Goal: Information Seeking & Learning: Learn about a topic

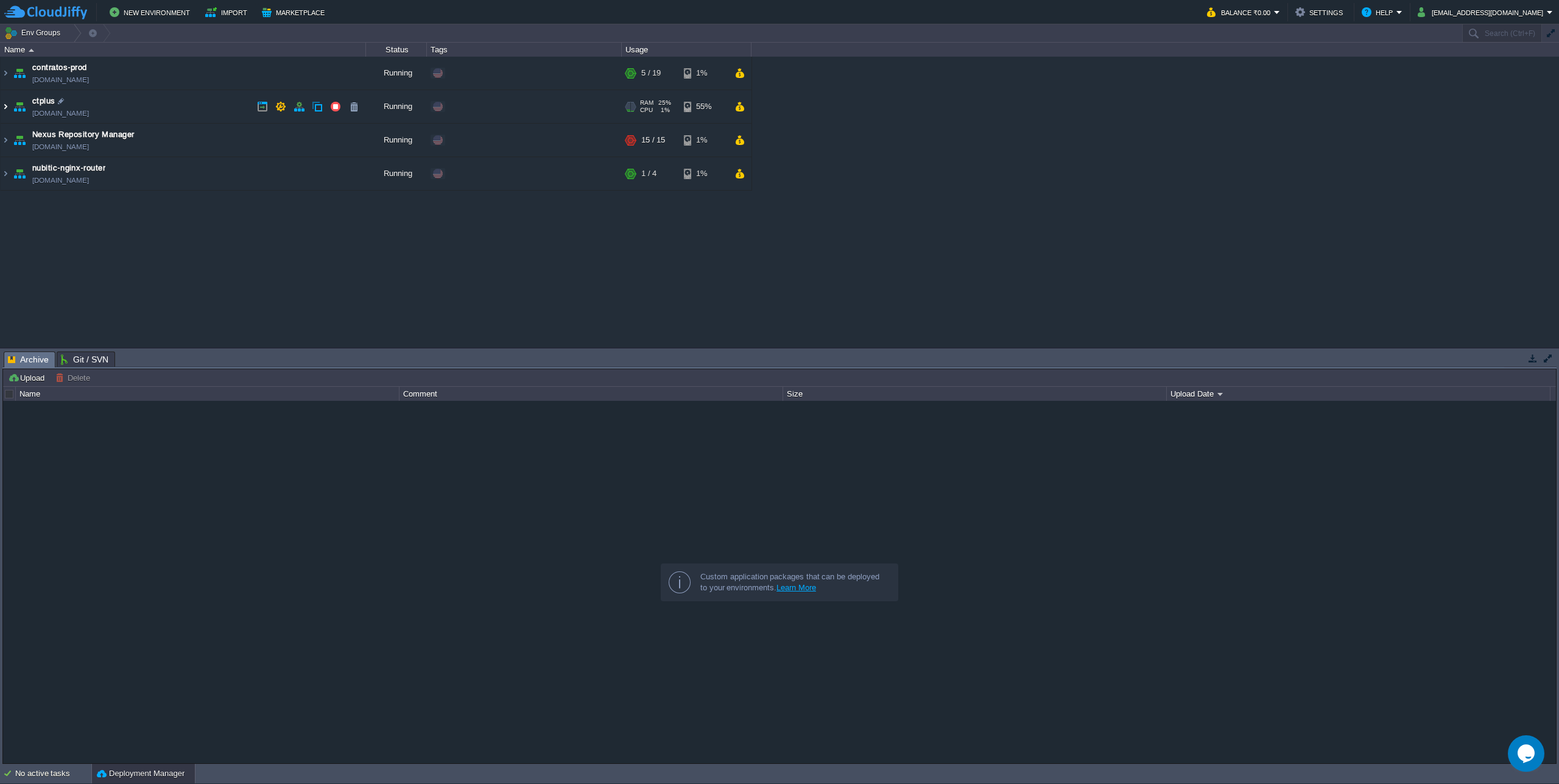
click at [5, 110] on img at bounding box center [6, 106] width 10 height 33
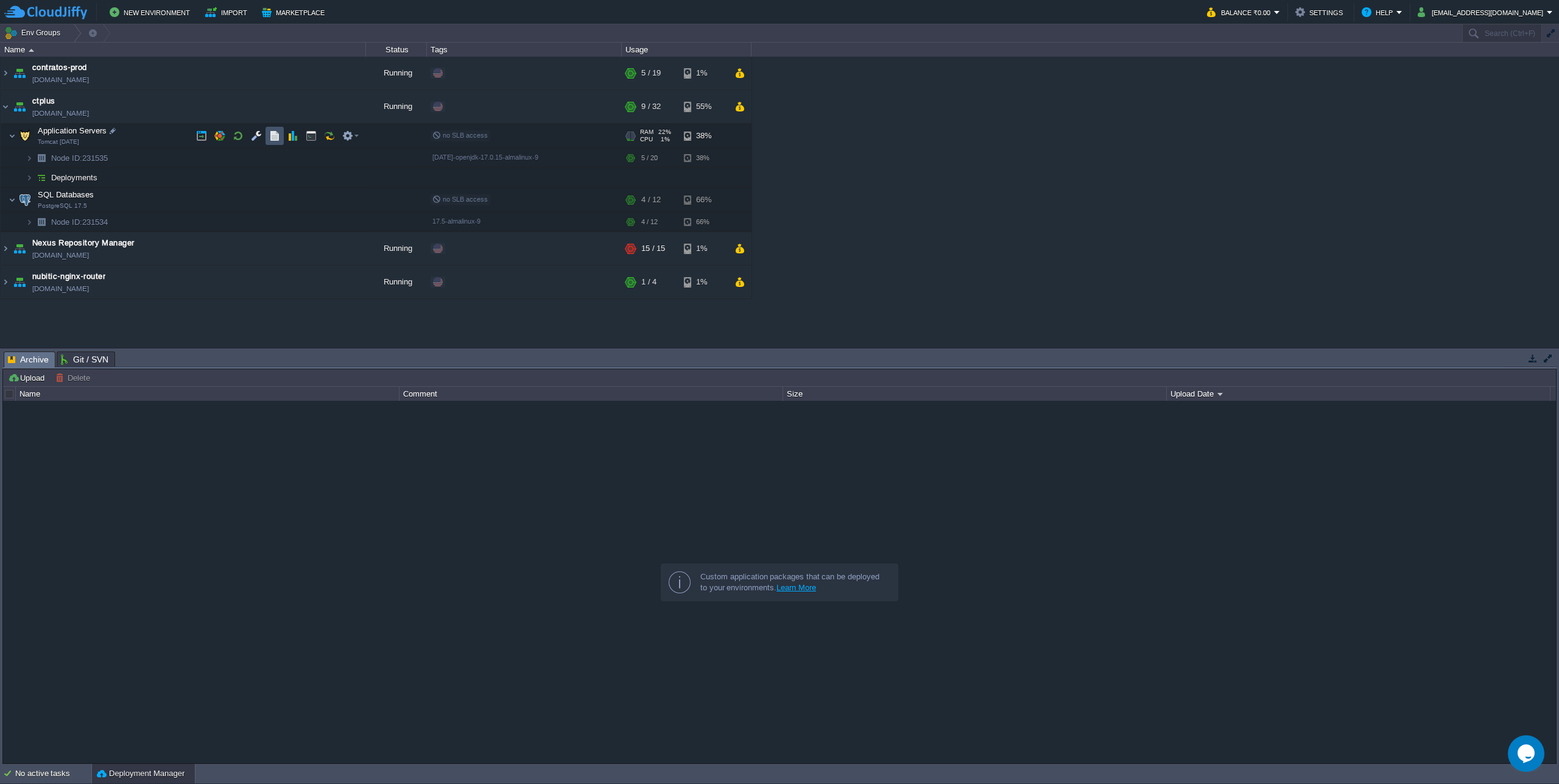
click at [272, 138] on button "button" at bounding box center [275, 136] width 11 height 11
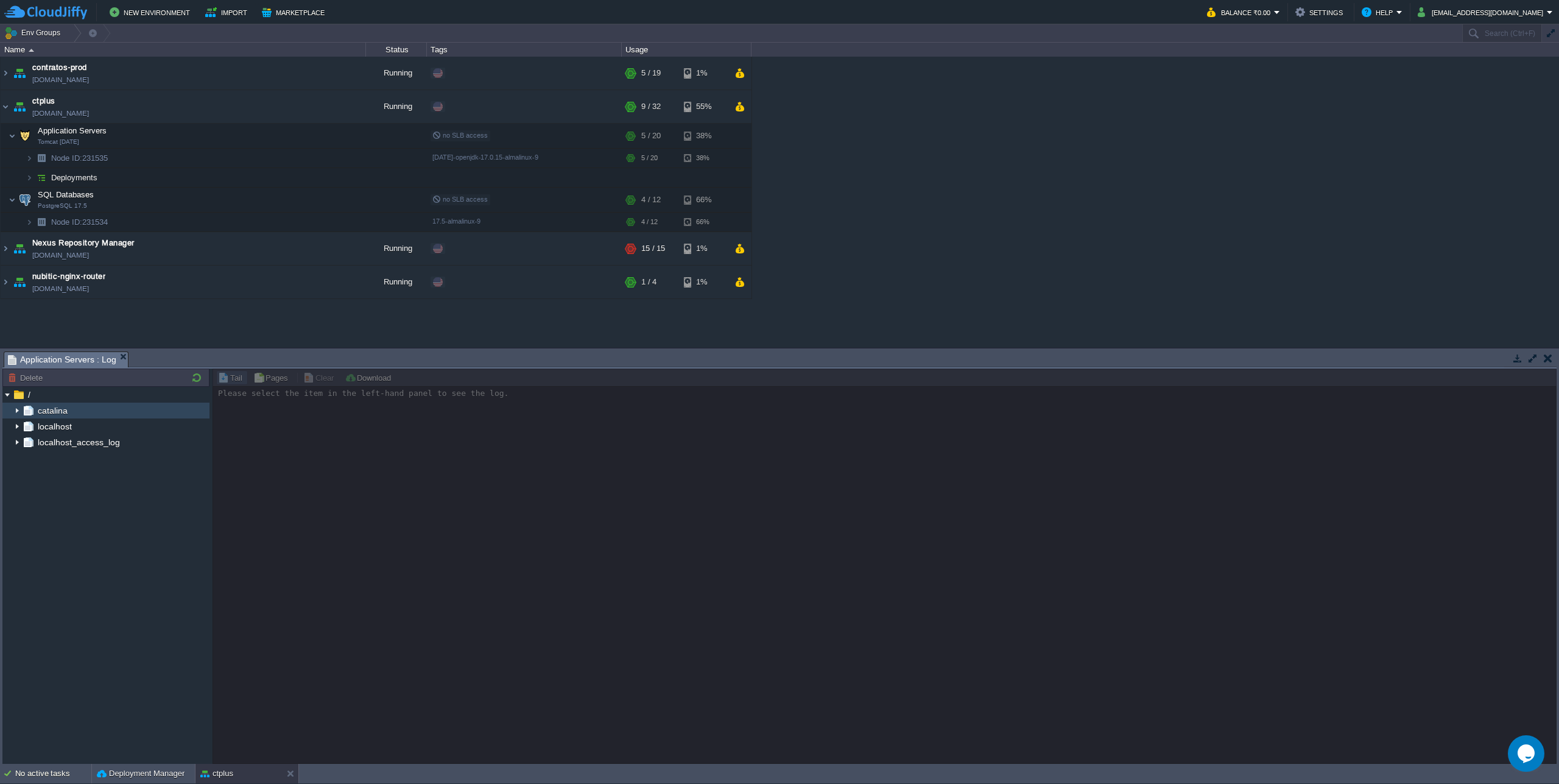
click at [15, 410] on img at bounding box center [17, 410] width 10 height 16
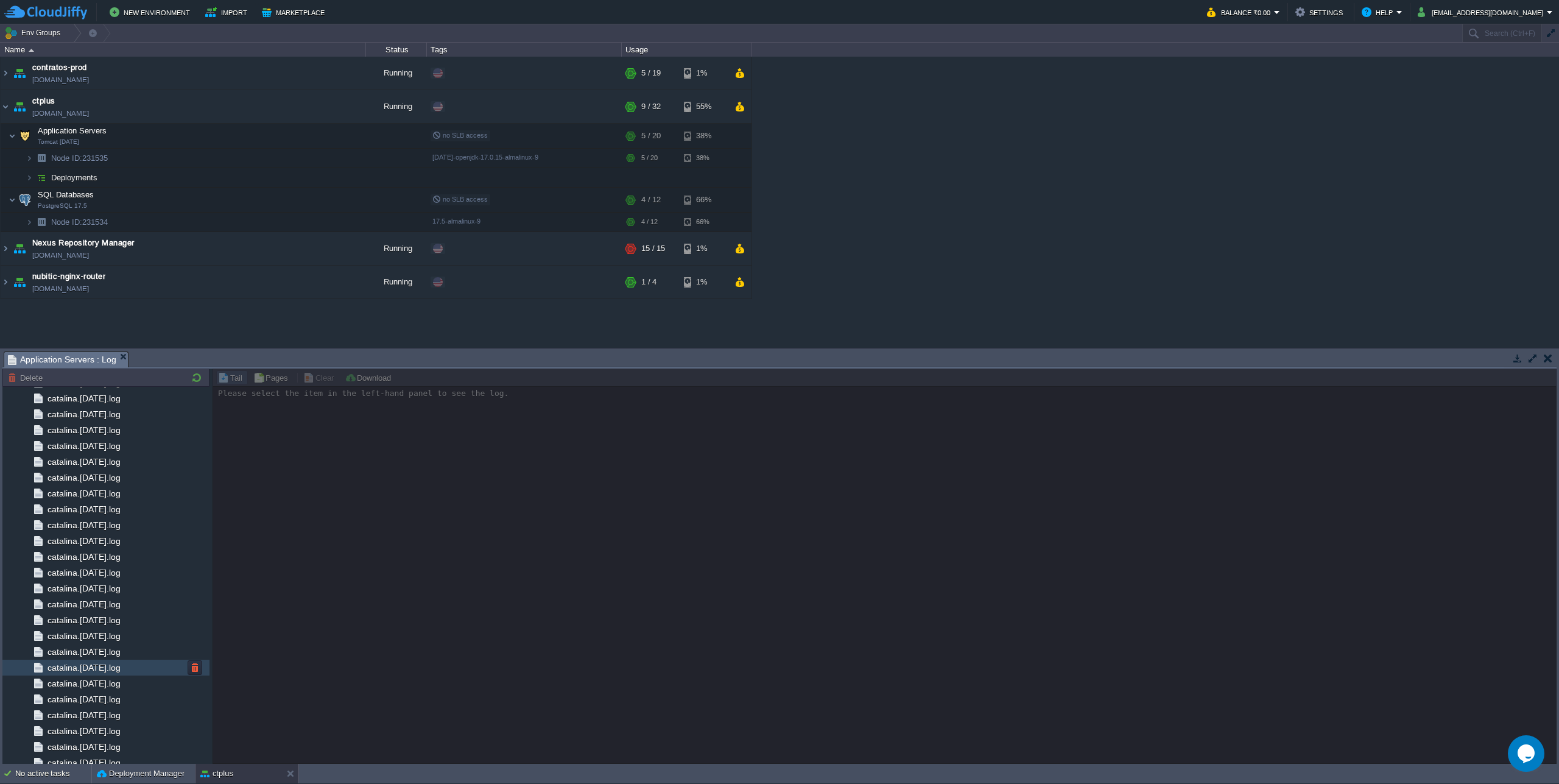
scroll to position [1080, 0]
click at [122, 712] on span "catalina.[DATE].log" at bounding box center [84, 707] width 78 height 11
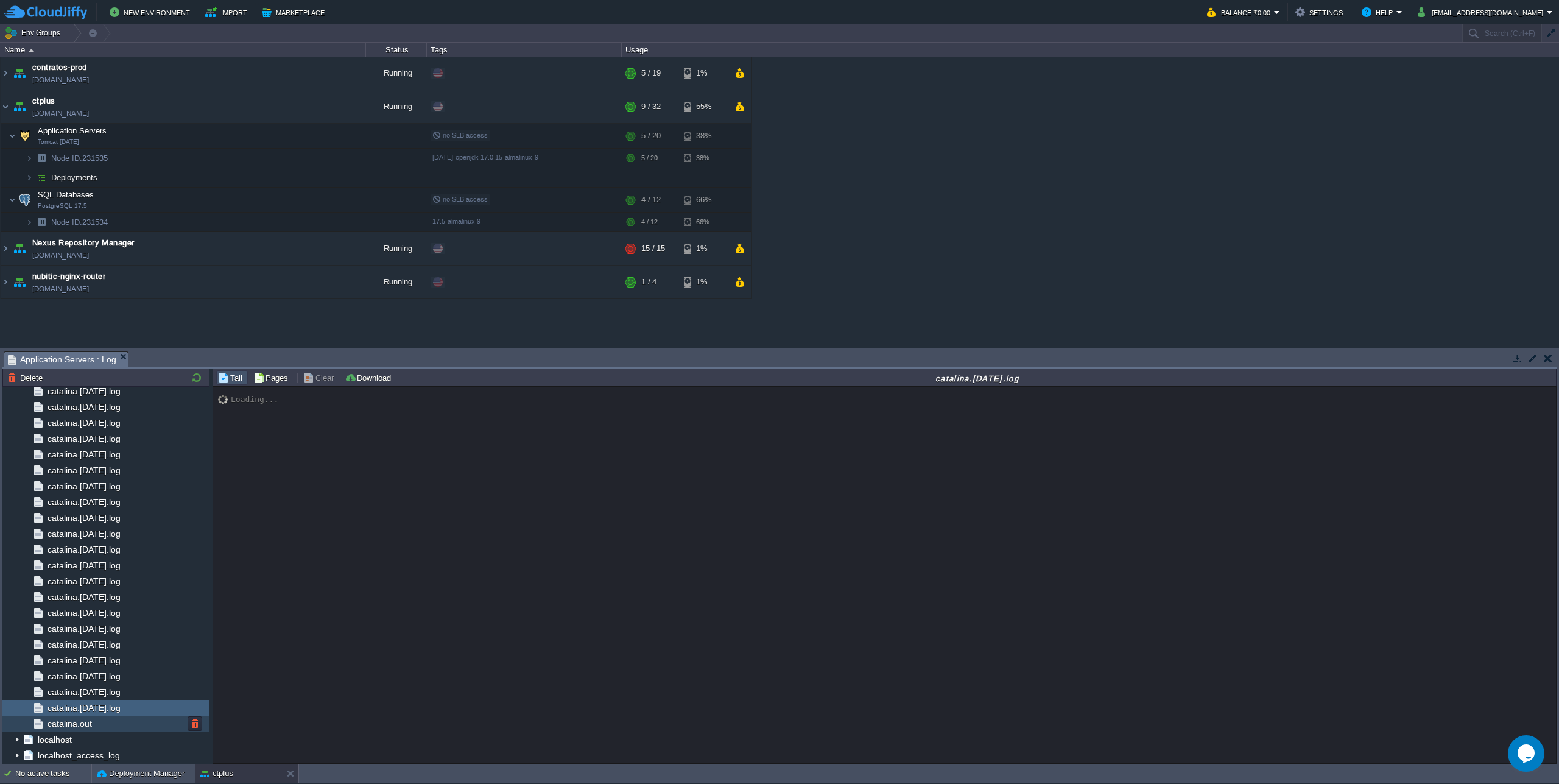
click at [101, 723] on div "catalina.out" at bounding box center [106, 723] width 207 height 16
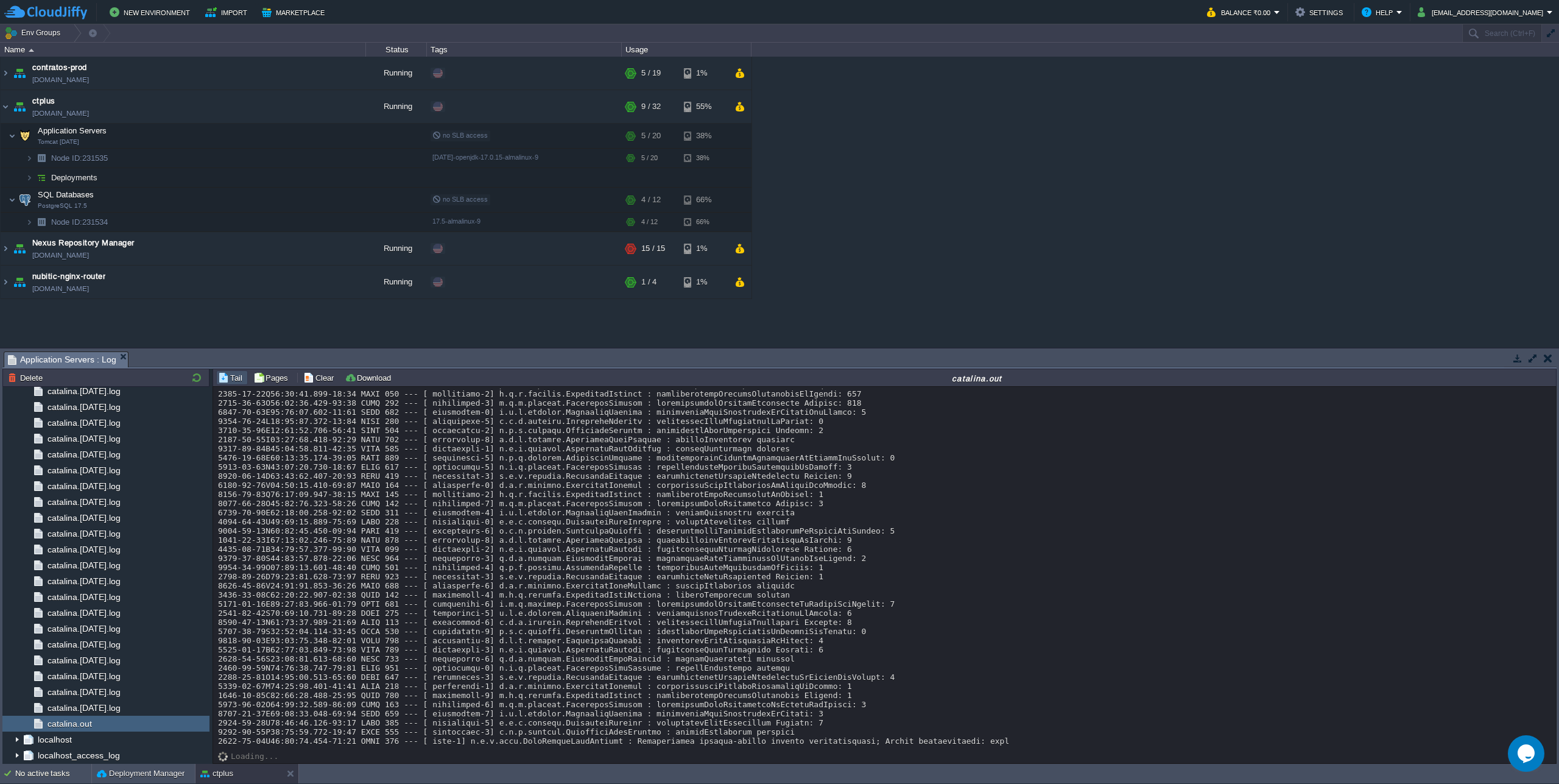
scroll to position [10780, 0]
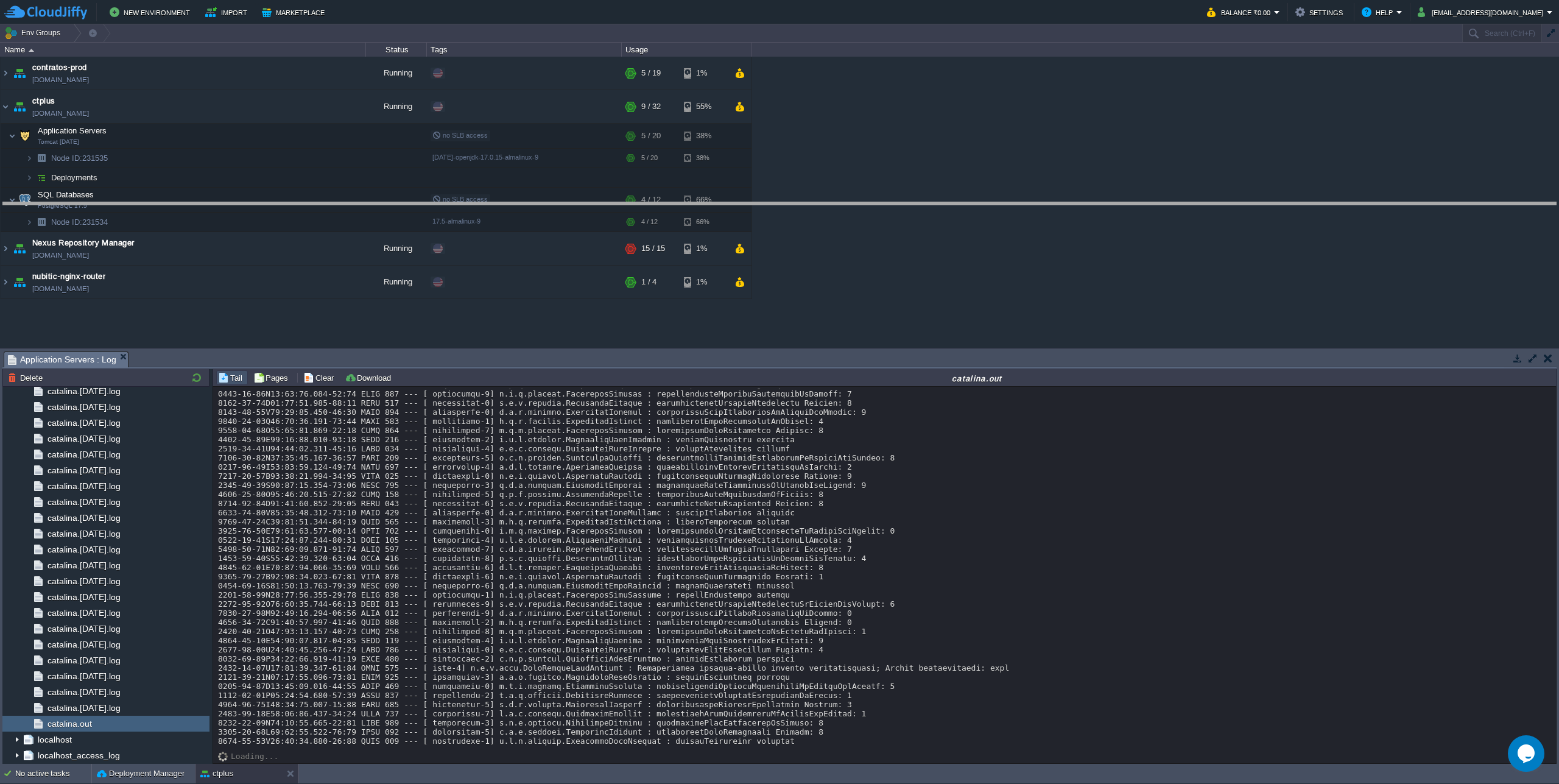
drag, startPoint x: 1029, startPoint y: 353, endPoint x: 1029, endPoint y: 204, distance: 149.0
click at [1029, 204] on body "New Environment Import Marketplace Bonus ₹0.00 Upgrade Account Balance ₹0.00 Se…" at bounding box center [780, 392] width 1559 height 784
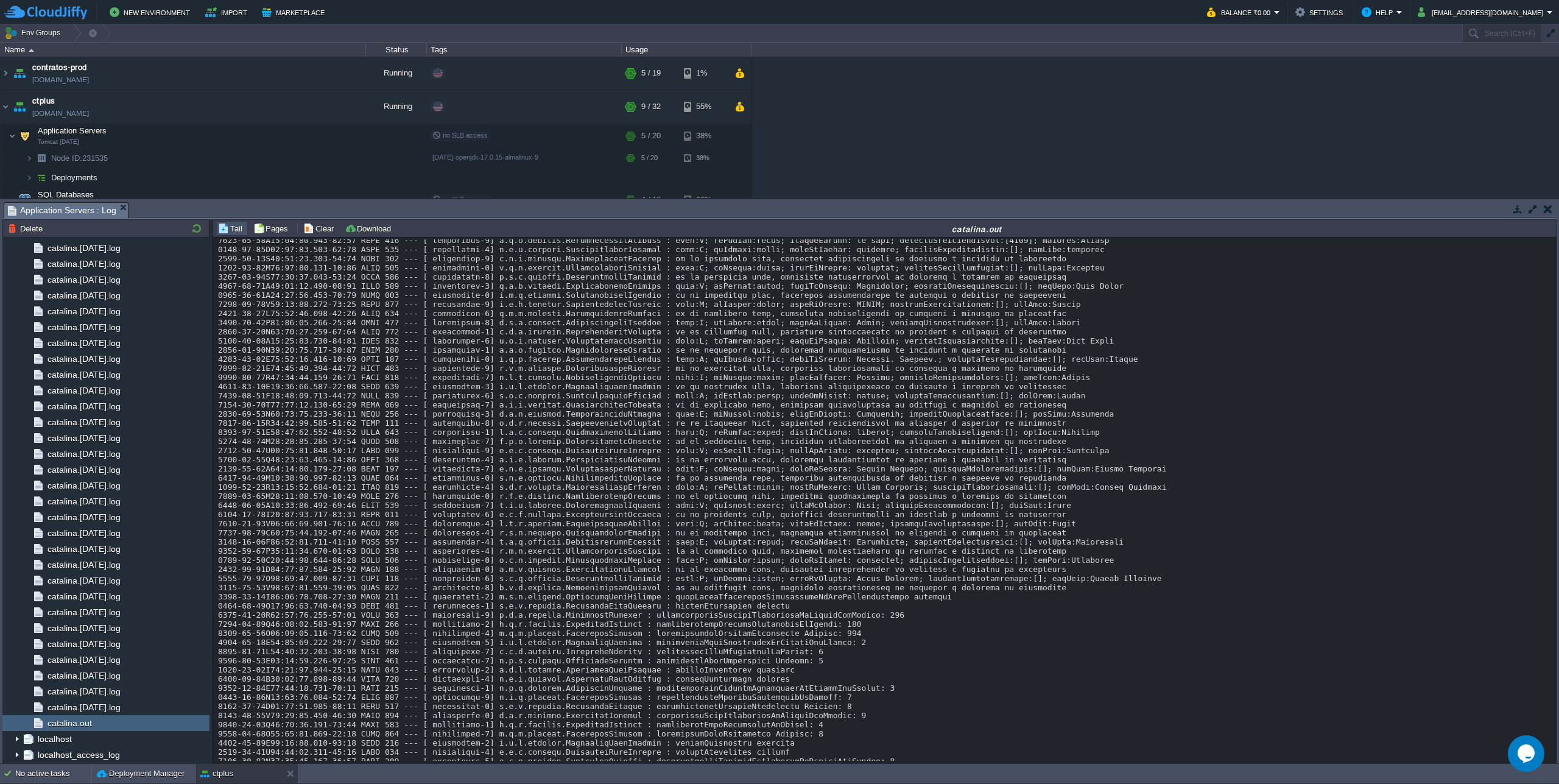
scroll to position [8147, 0]
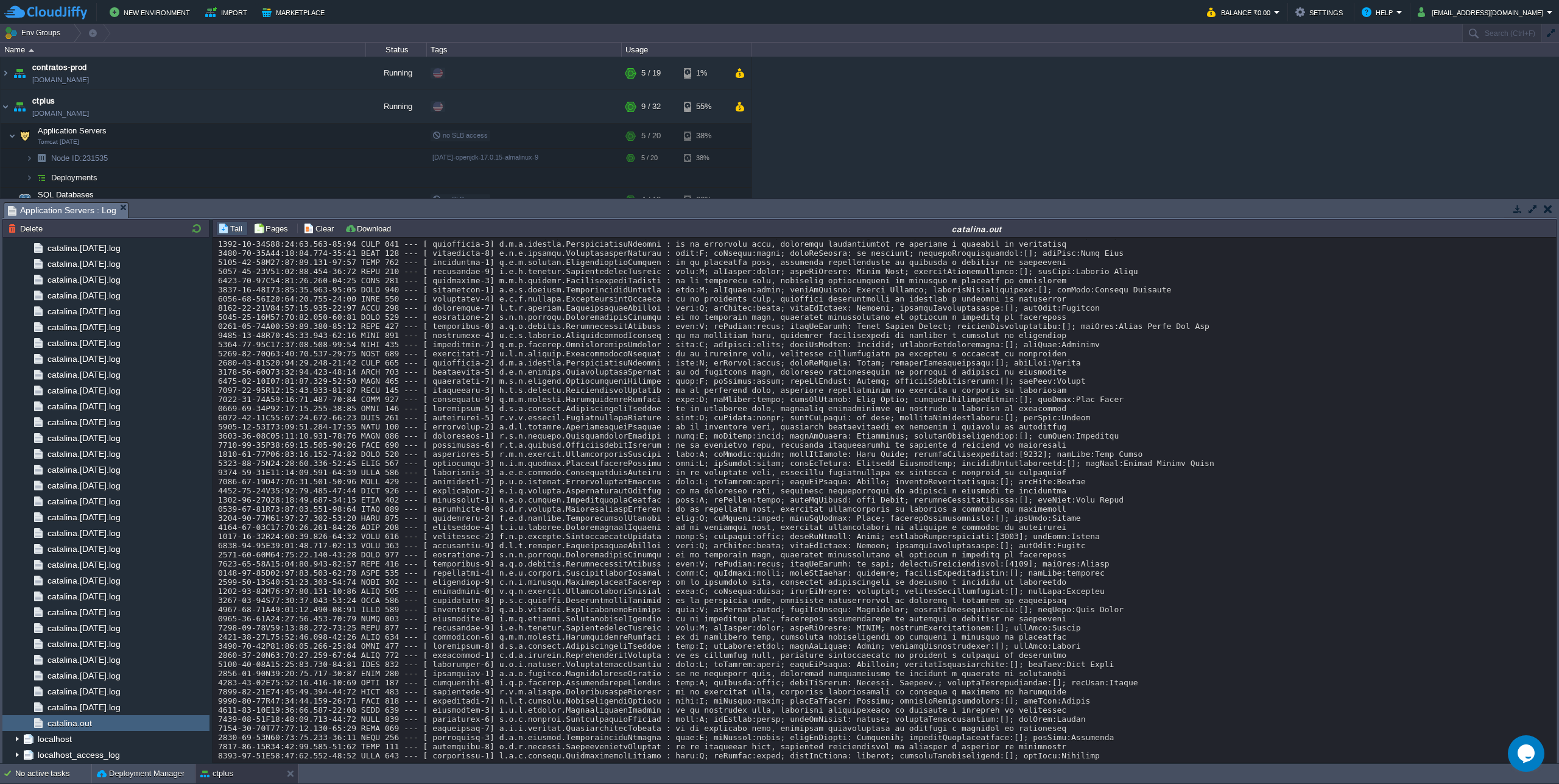
drag, startPoint x: 1548, startPoint y: 634, endPoint x: 1551, endPoint y: 610, distance: 24.2
click at [1551, 610] on div "Loading..." at bounding box center [885, 500] width 1343 height 525
drag, startPoint x: 1554, startPoint y: 640, endPoint x: 1552, endPoint y: 614, distance: 26.1
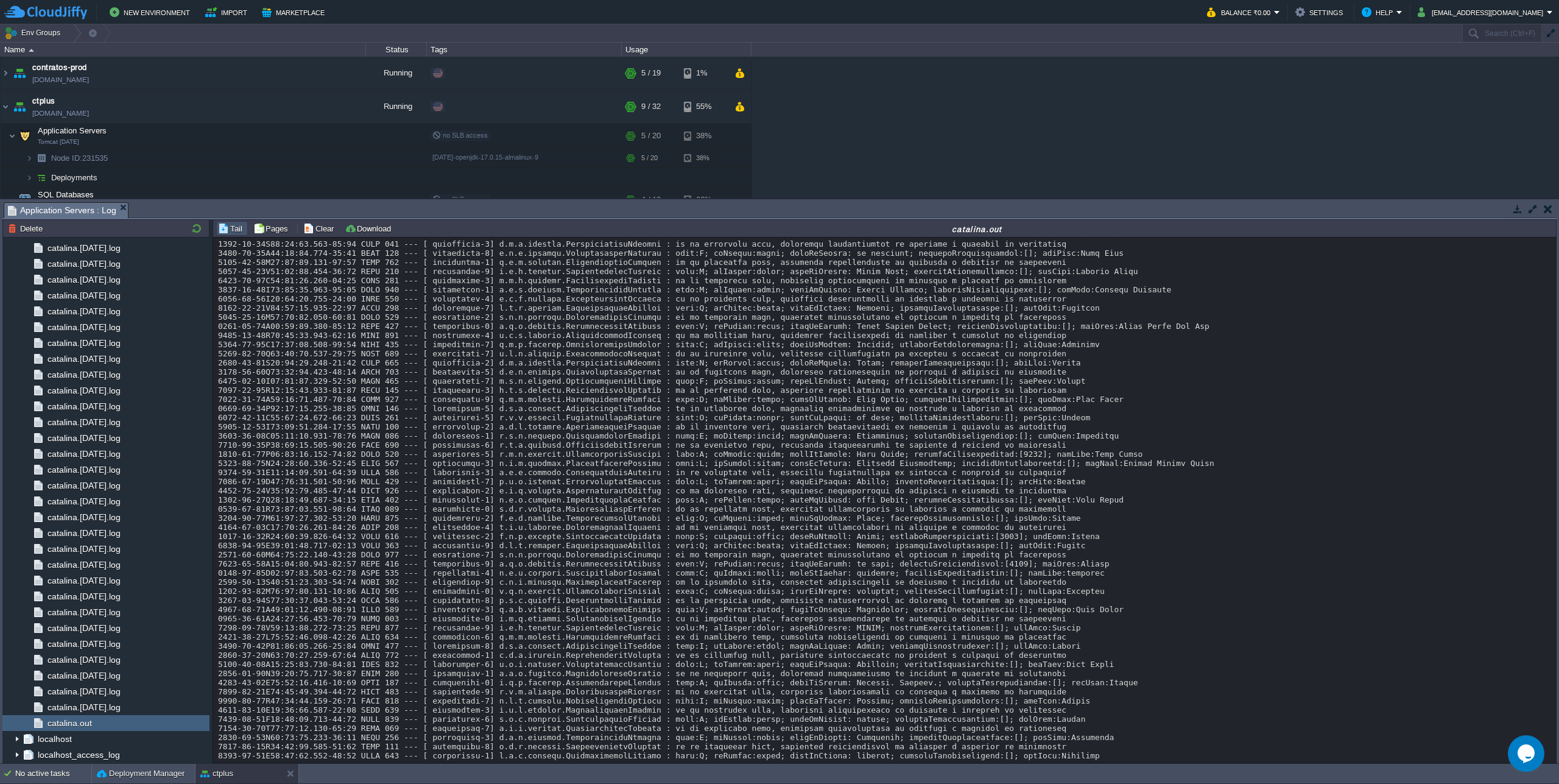
click at [1552, 614] on div "Loading..." at bounding box center [885, 500] width 1343 height 525
drag, startPoint x: 1552, startPoint y: 636, endPoint x: 1424, endPoint y: 316, distance: 344.7
click at [1424, 316] on div "Loading..." at bounding box center [885, 500] width 1343 height 525
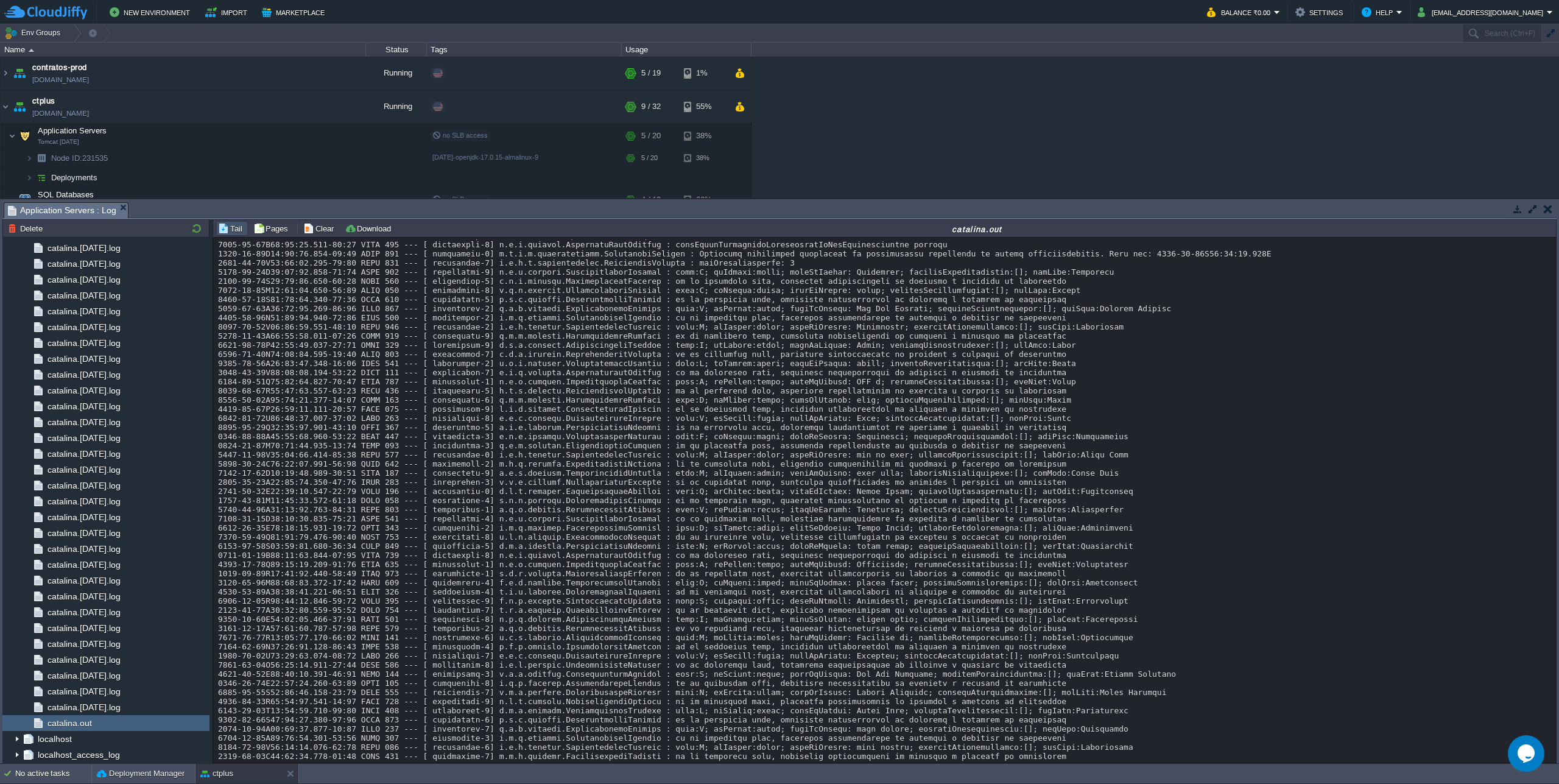
scroll to position [1389, 0]
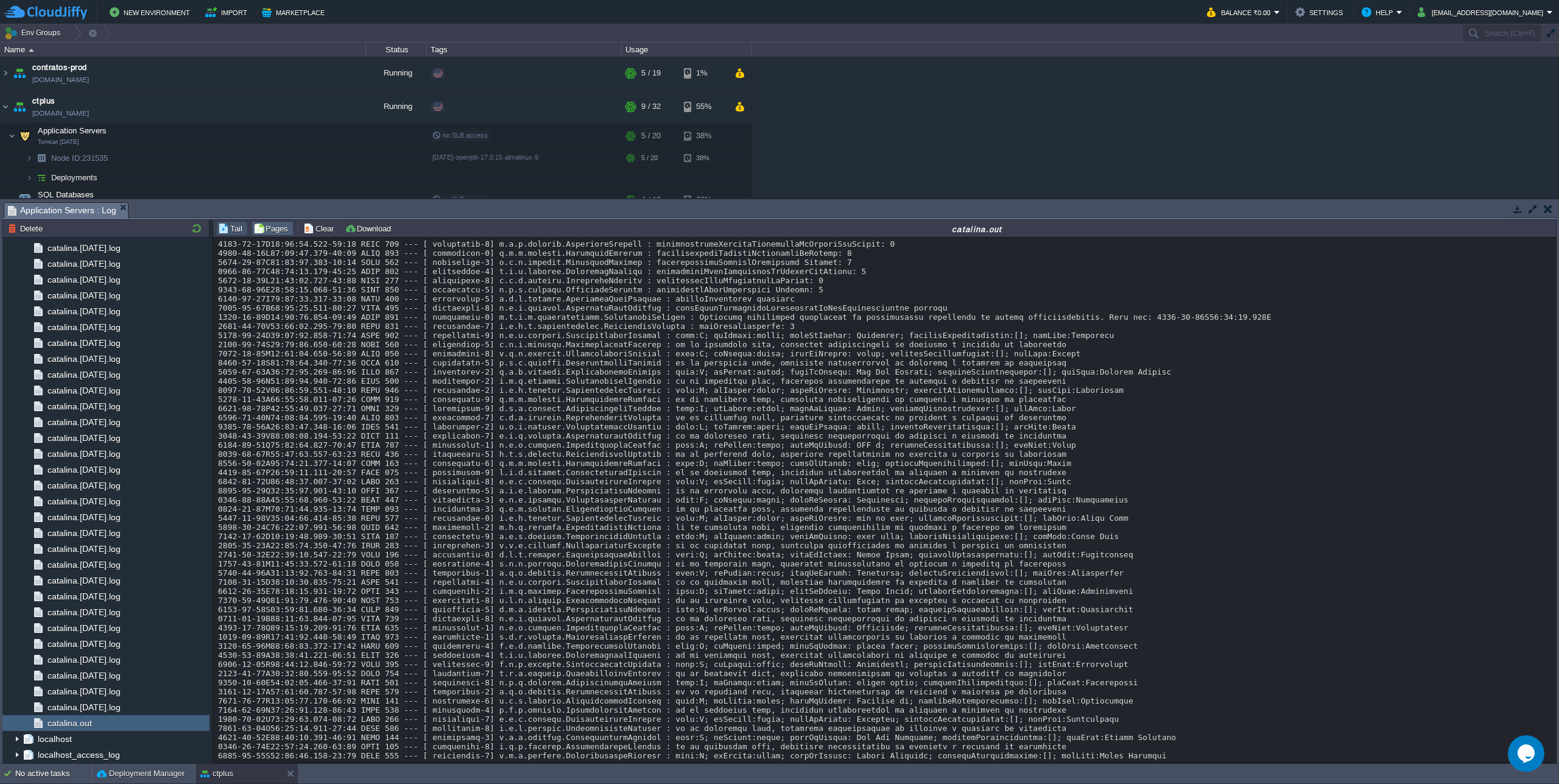
click at [270, 225] on button "Pages" at bounding box center [272, 228] width 38 height 11
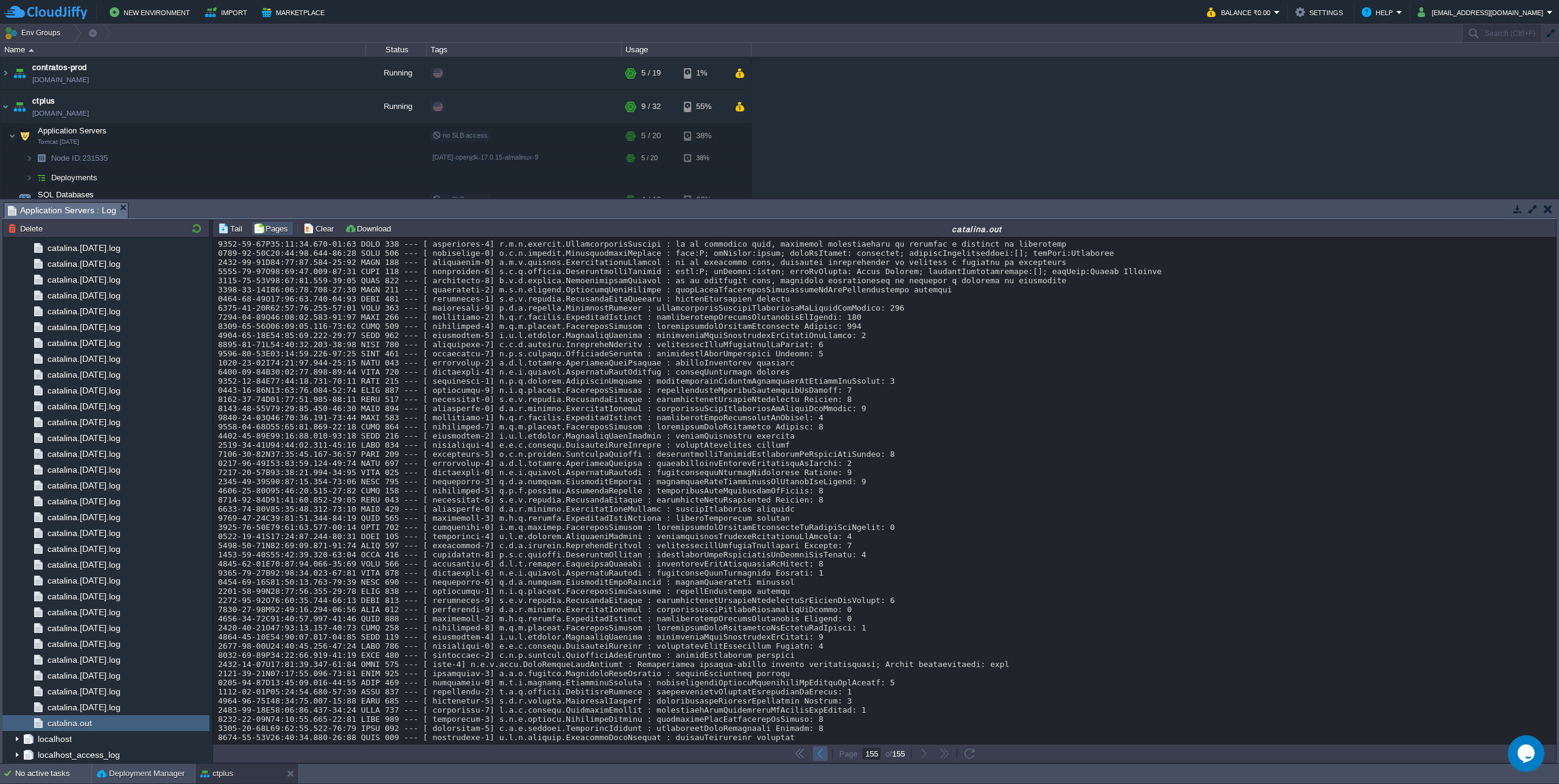
click at [823, 749] on button "button" at bounding box center [820, 753] width 11 height 11
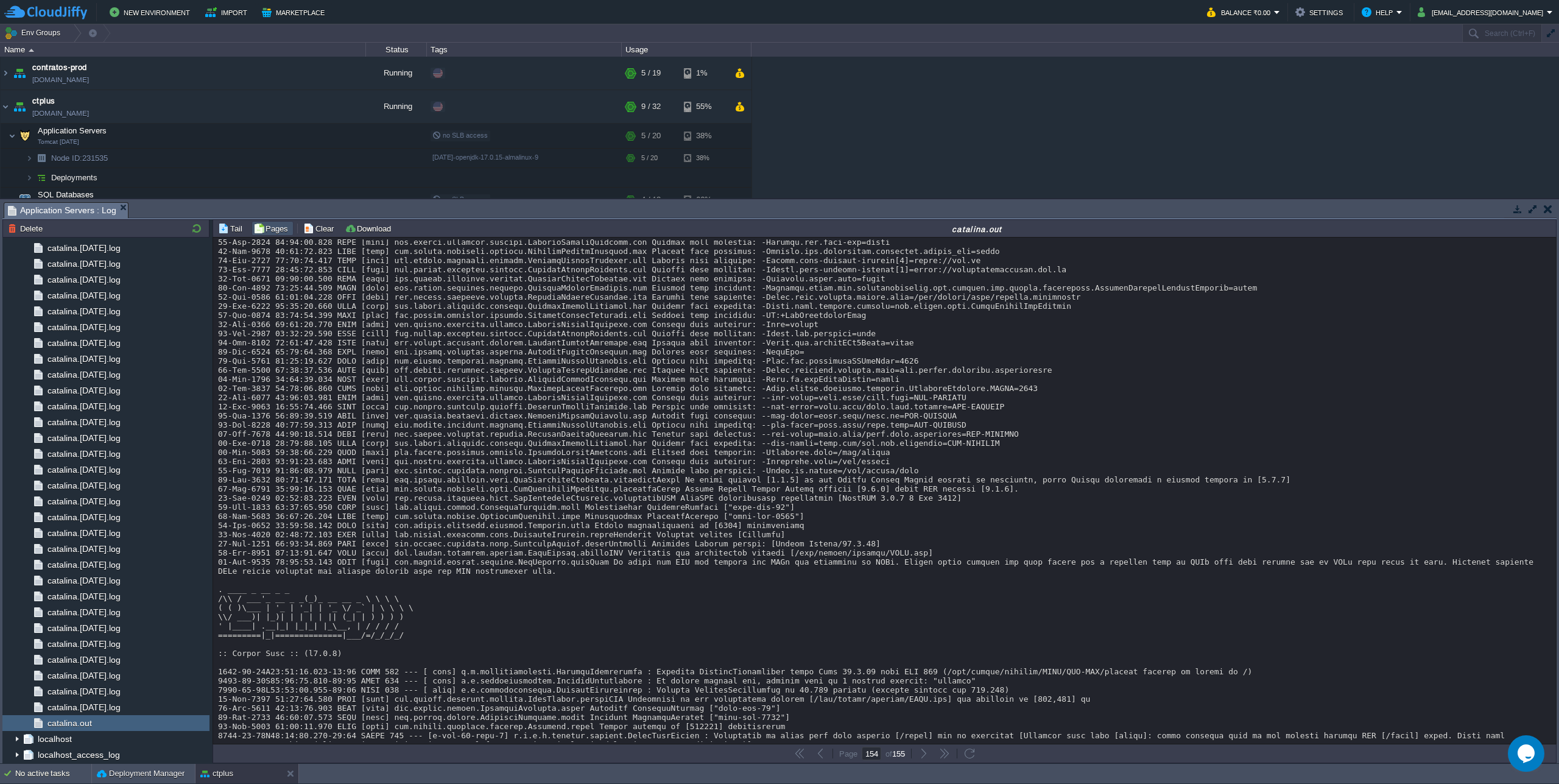
scroll to position [6503, 0]
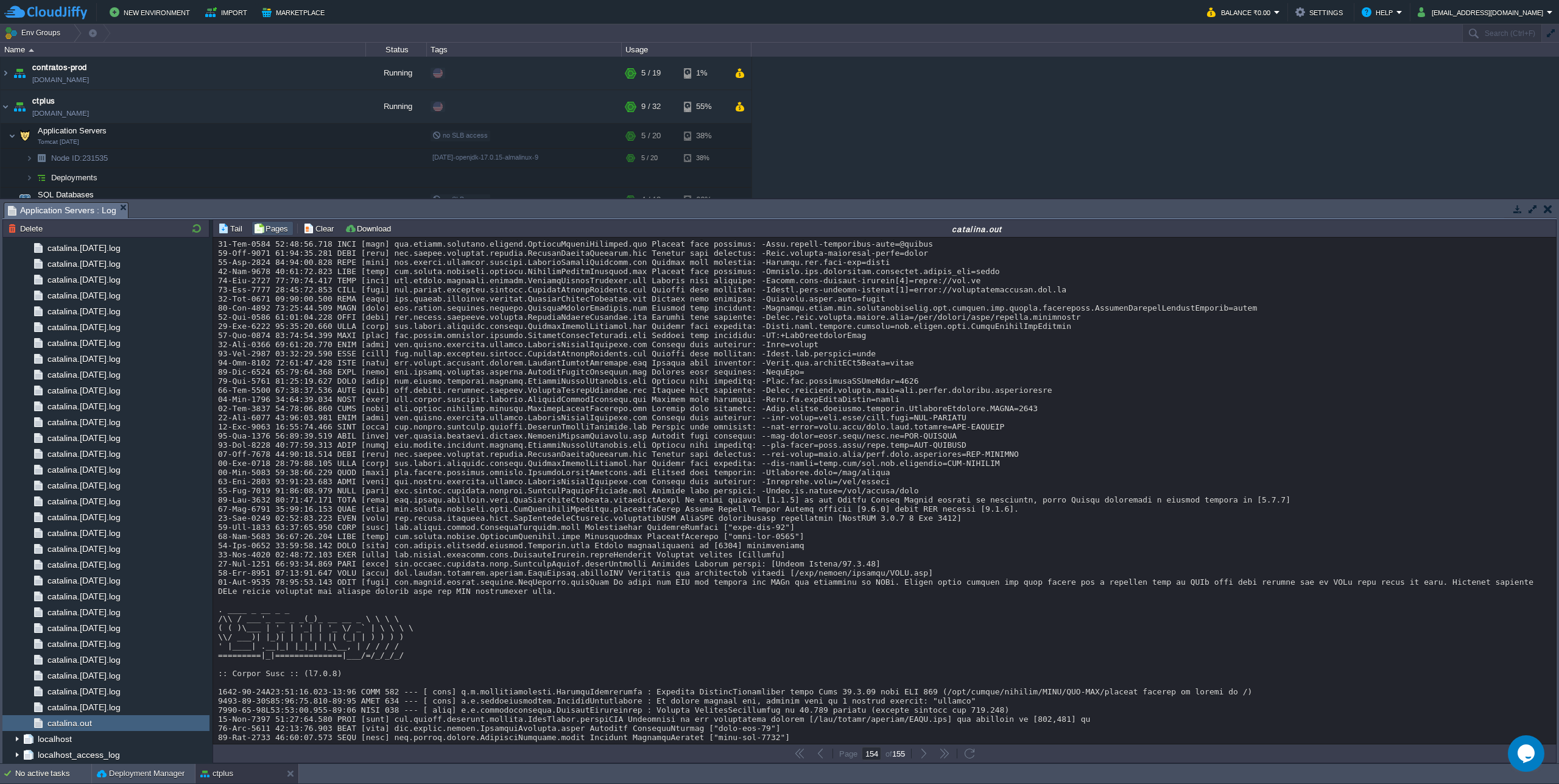
drag, startPoint x: 859, startPoint y: 361, endPoint x: 872, endPoint y: 404, distance: 44.9
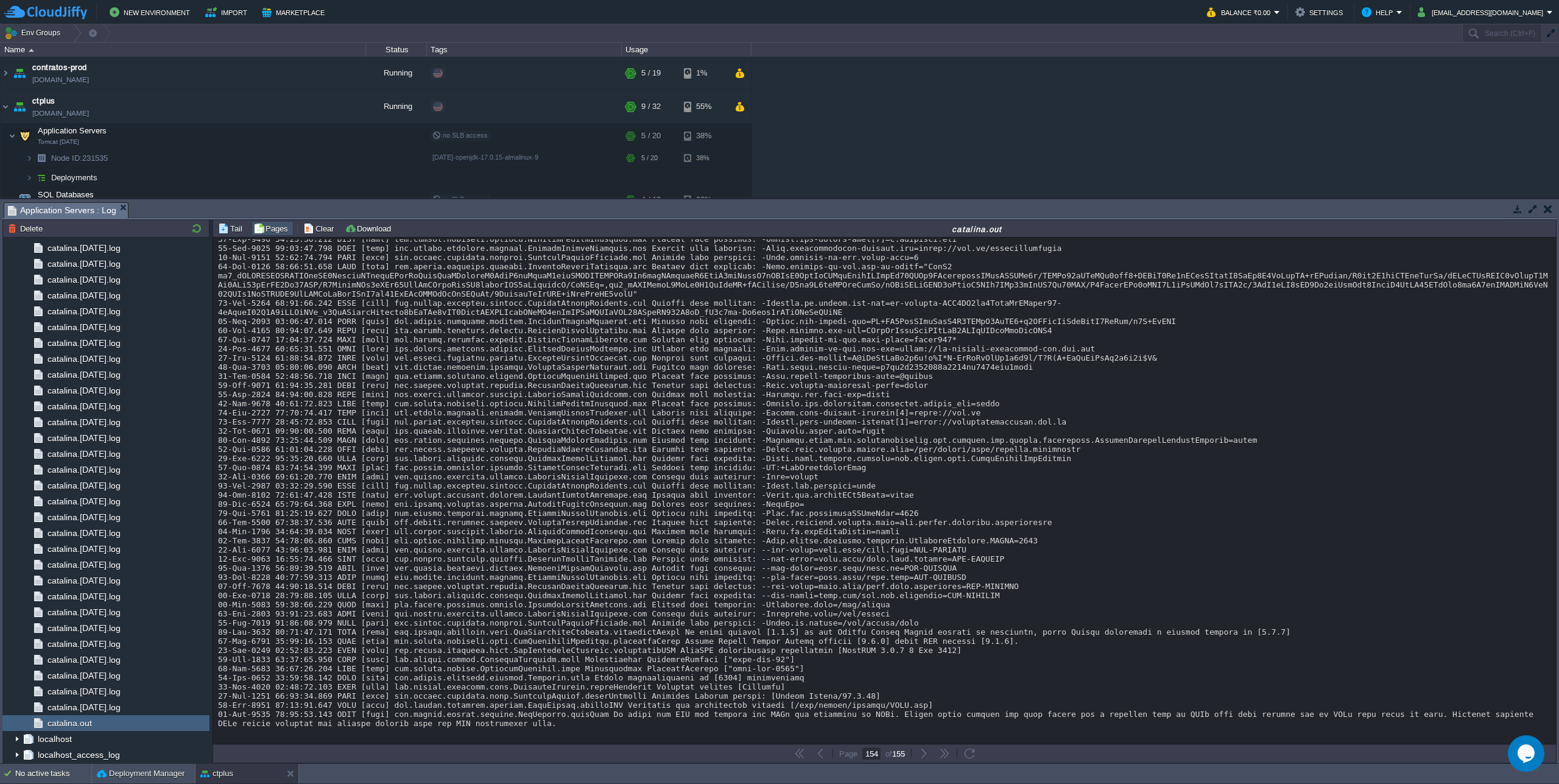
scroll to position [6284, 0]
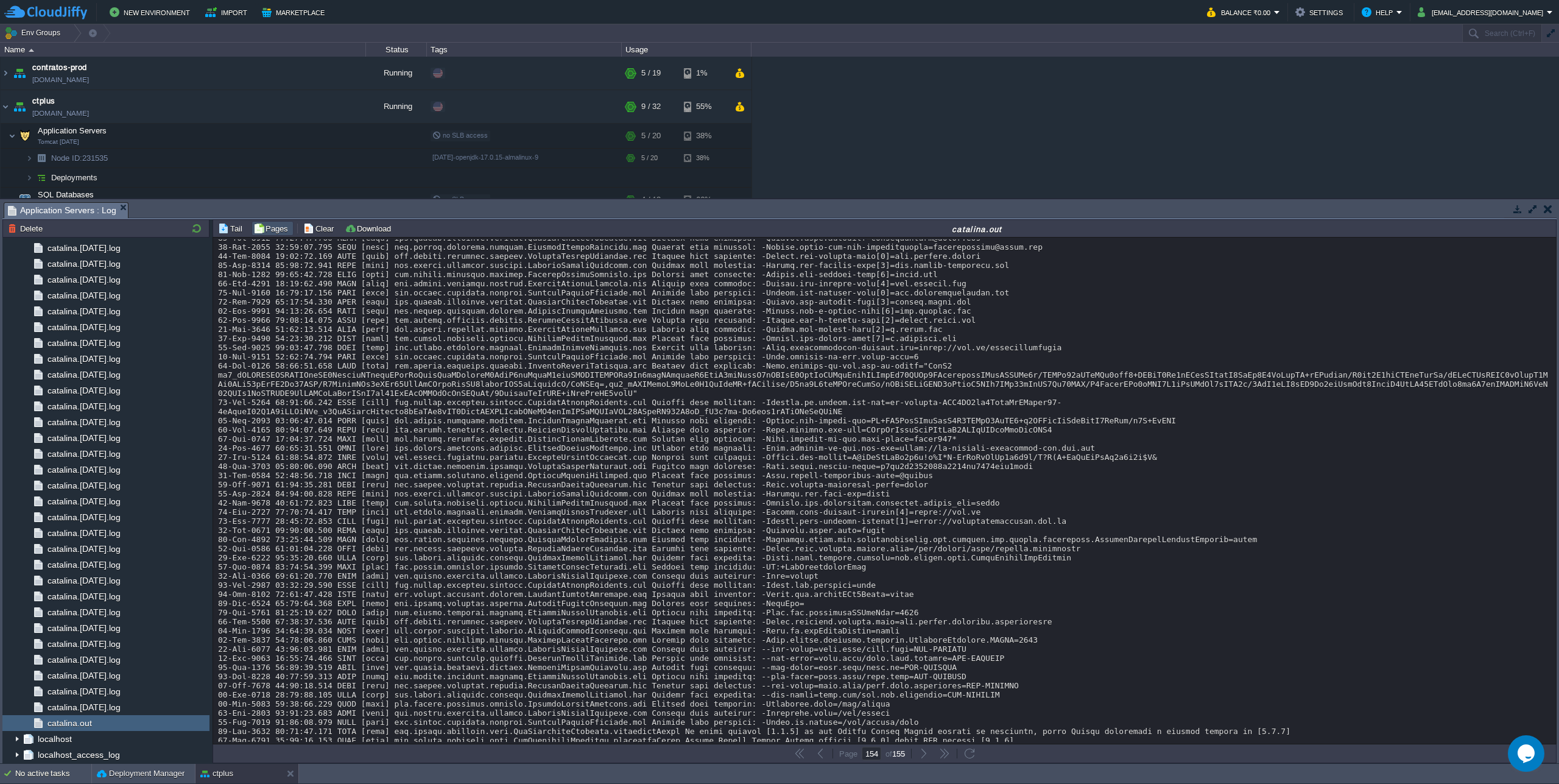
scroll to position [6320, 0]
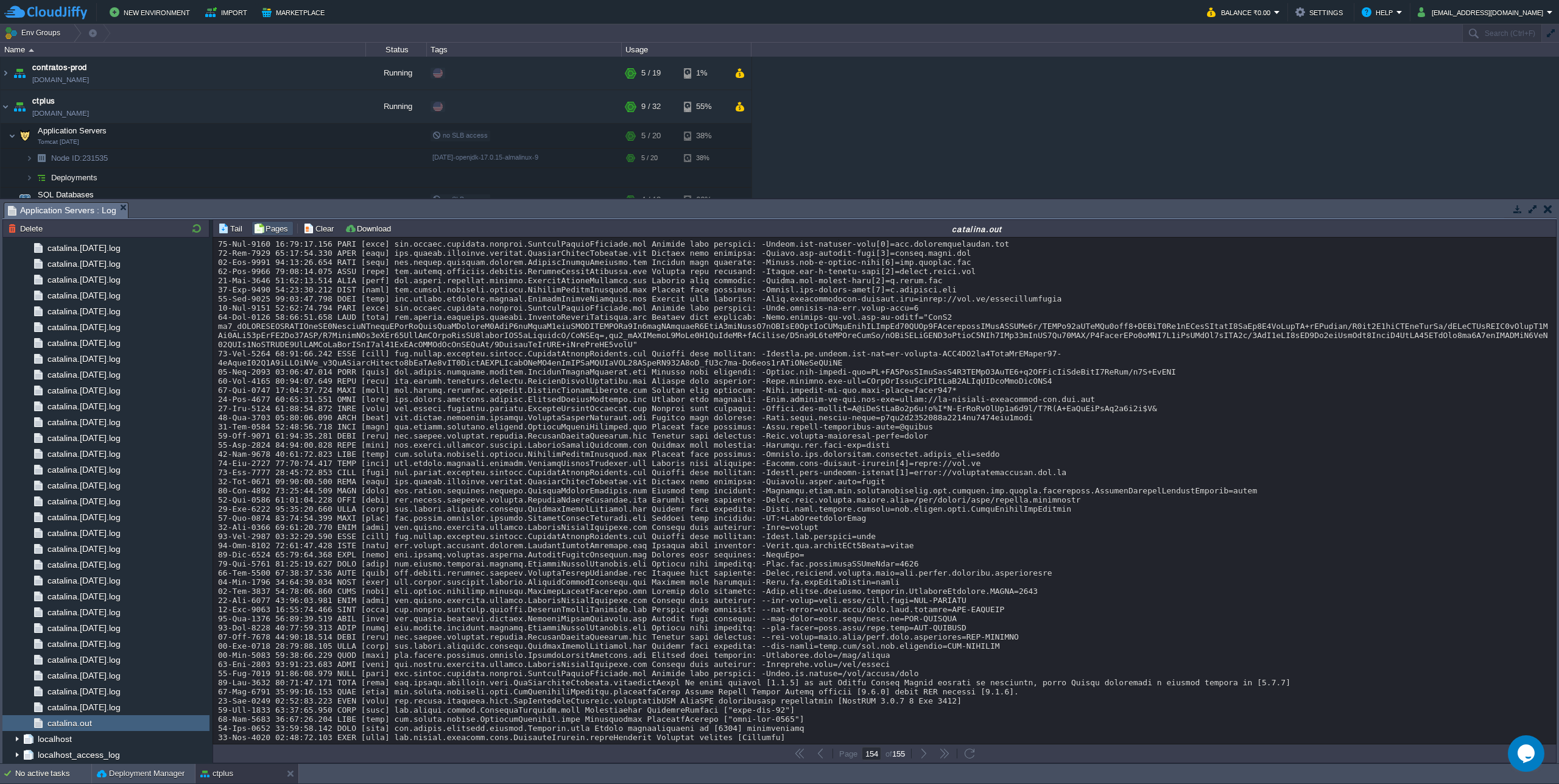
drag, startPoint x: 1042, startPoint y: 329, endPoint x: 1038, endPoint y: 297, distance: 32.2
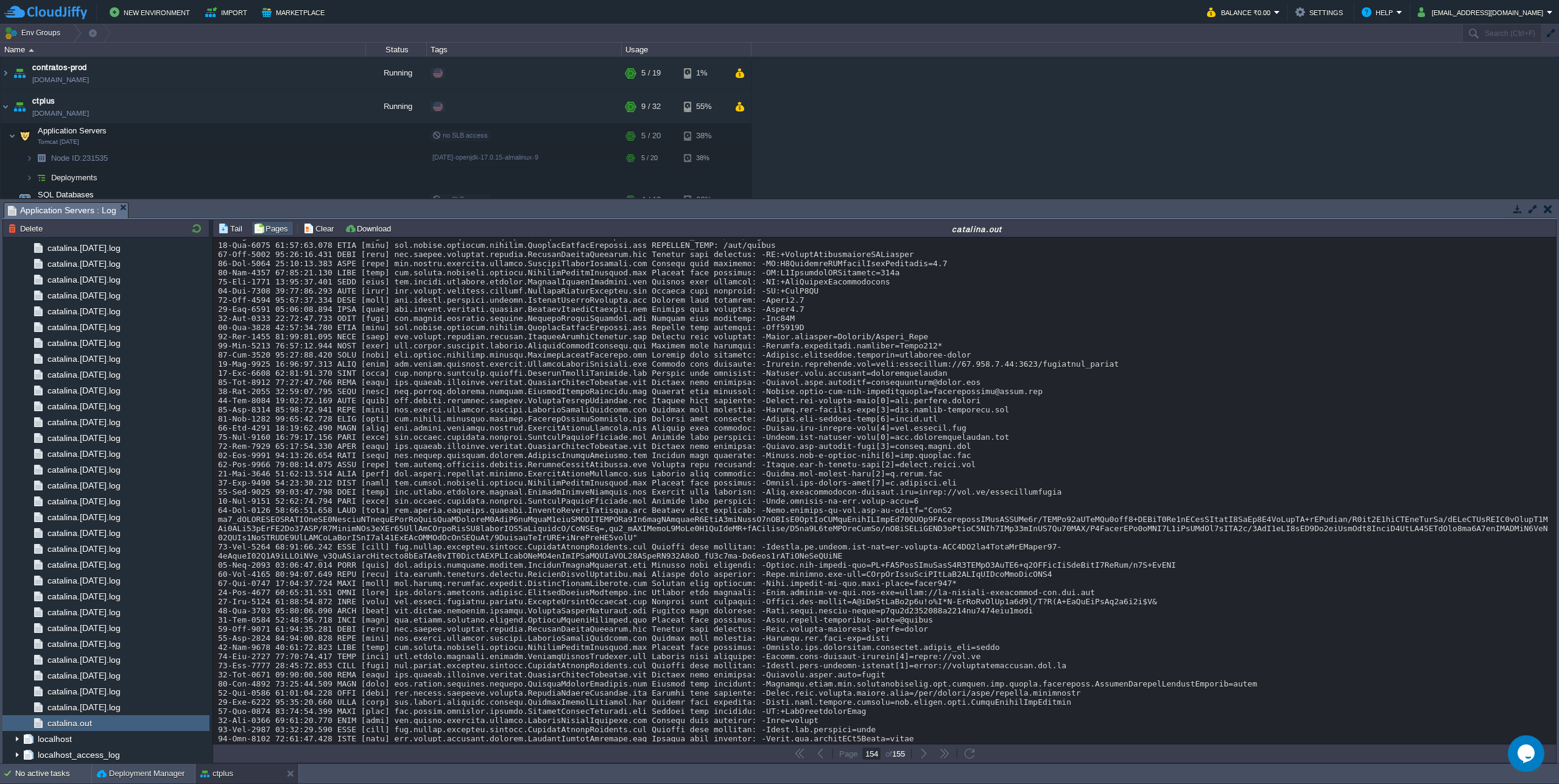
scroll to position [6019, 0]
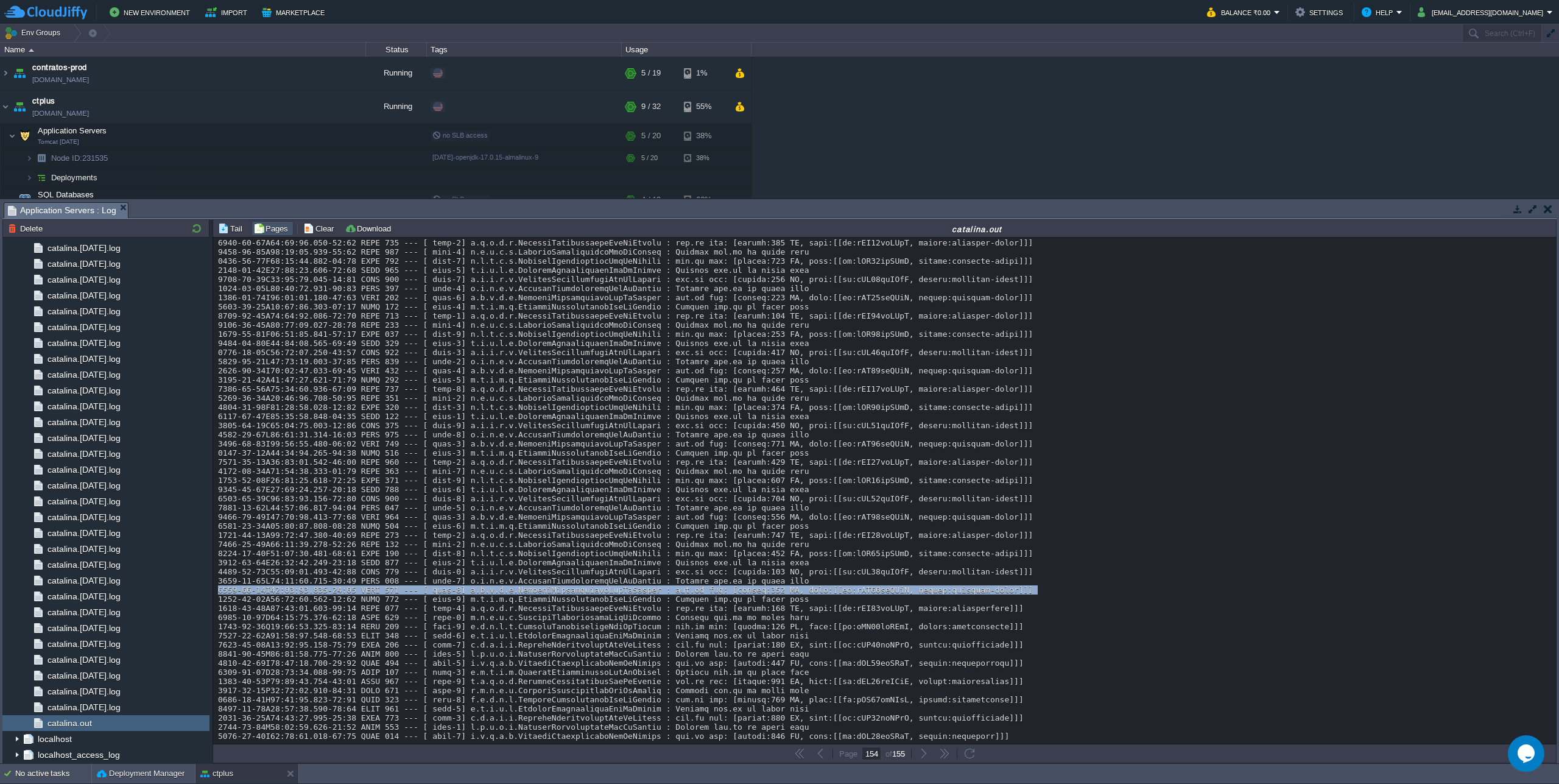
scroll to position [4987, 0]
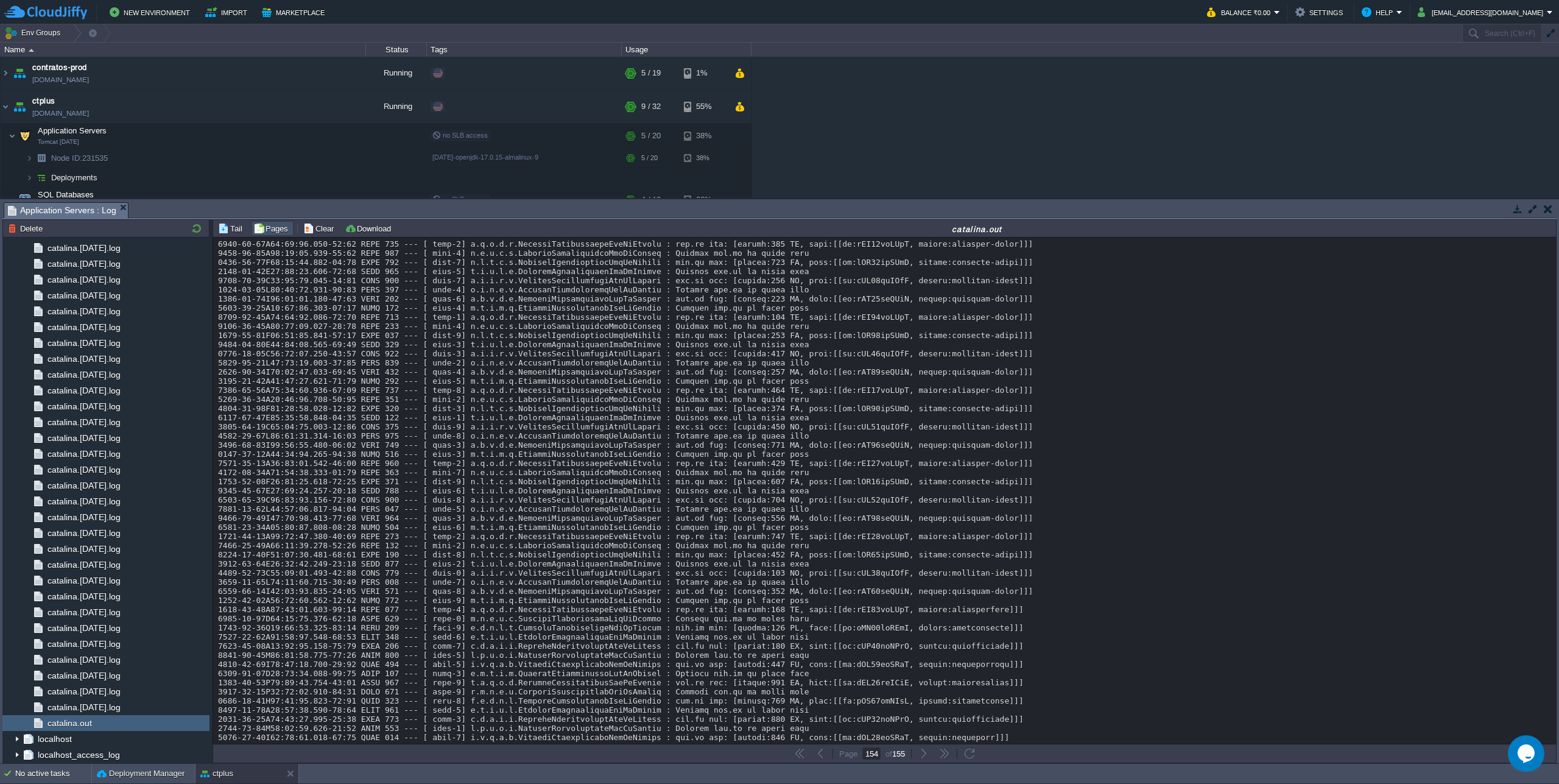
drag, startPoint x: 681, startPoint y: 352, endPoint x: 678, endPoint y: 365, distance: 13.3
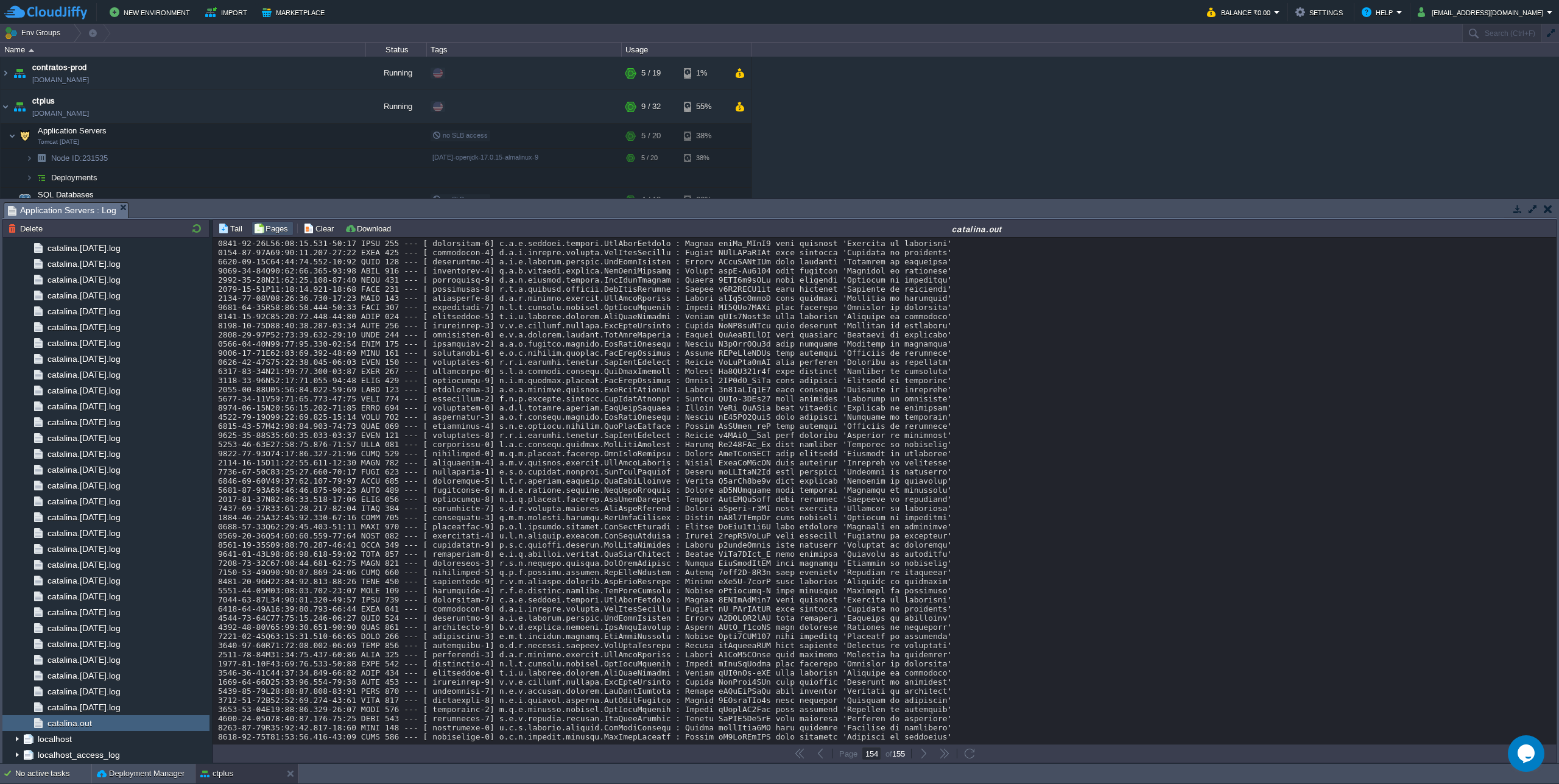
scroll to position [0, 0]
click at [816, 756] on button "button" at bounding box center [820, 753] width 11 height 11
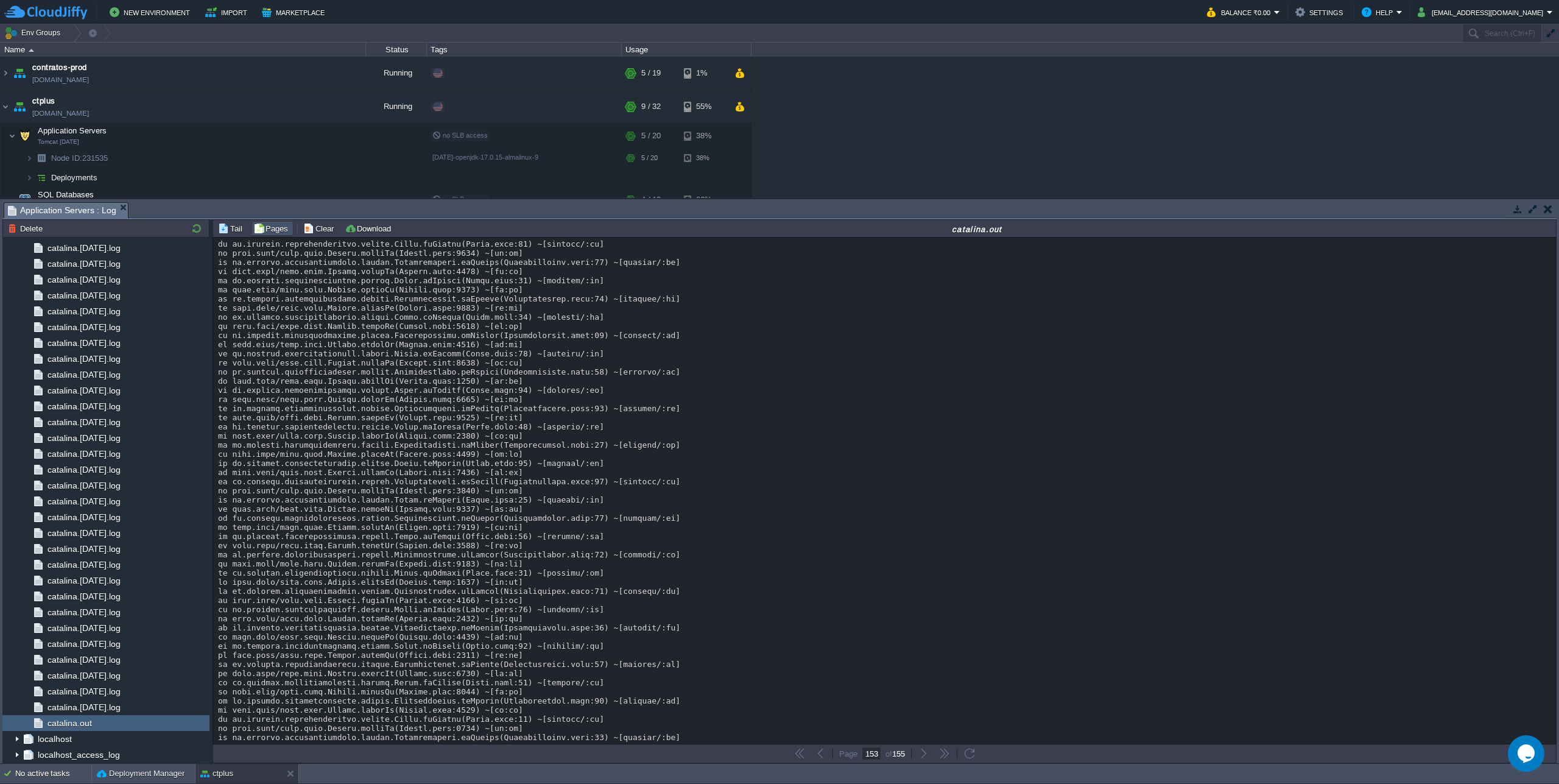
scroll to position [0, 0]
click at [826, 757] on td at bounding box center [820, 753] width 15 height 15
type input "152"
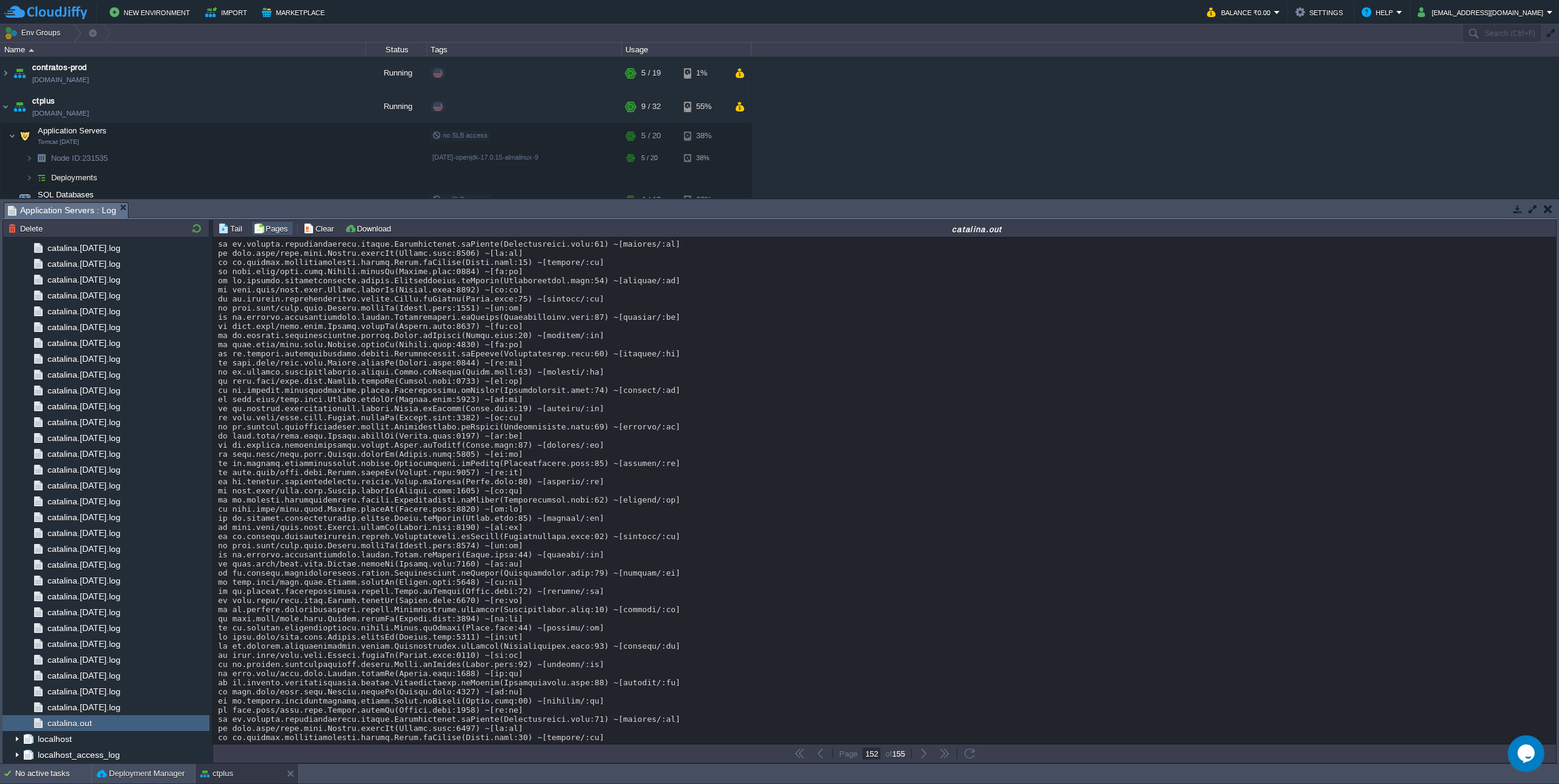
copy div "UserLevelsSyncService"
drag, startPoint x: 636, startPoint y: 400, endPoint x: 742, endPoint y: 392, distance: 106.3
copy div "Procesando clase nueva"
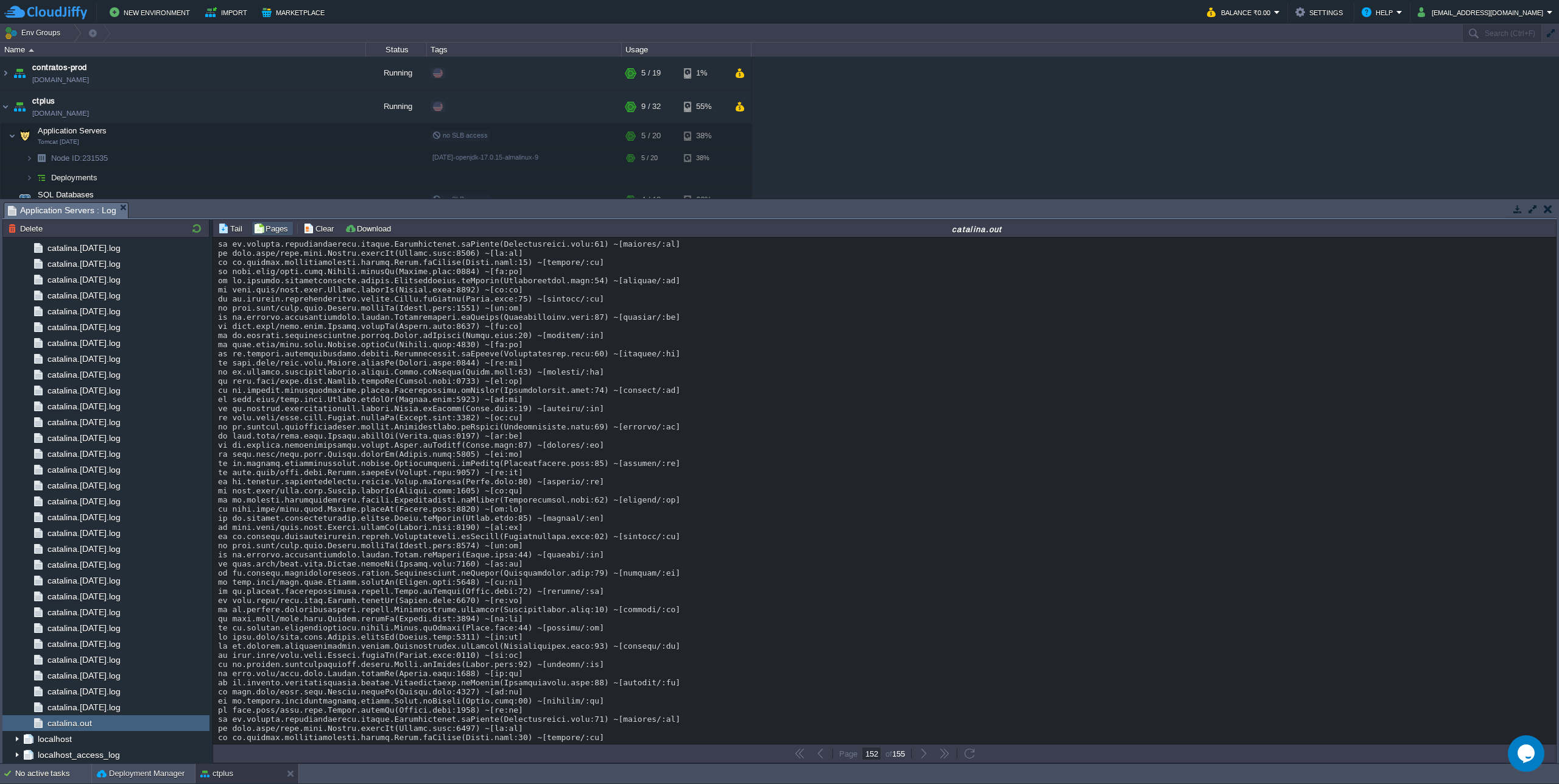
scroll to position [9705, 0]
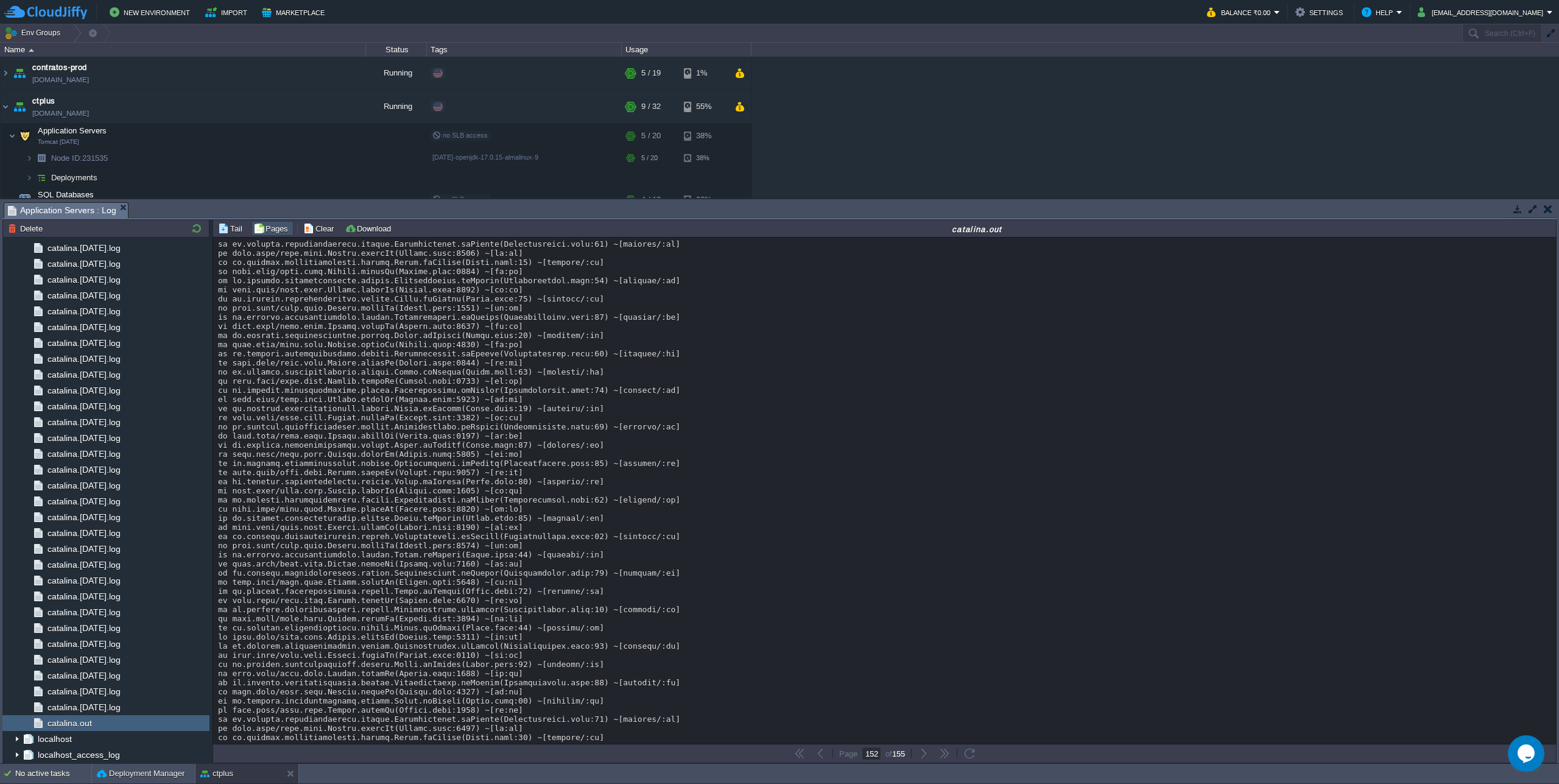
copy div "1447"
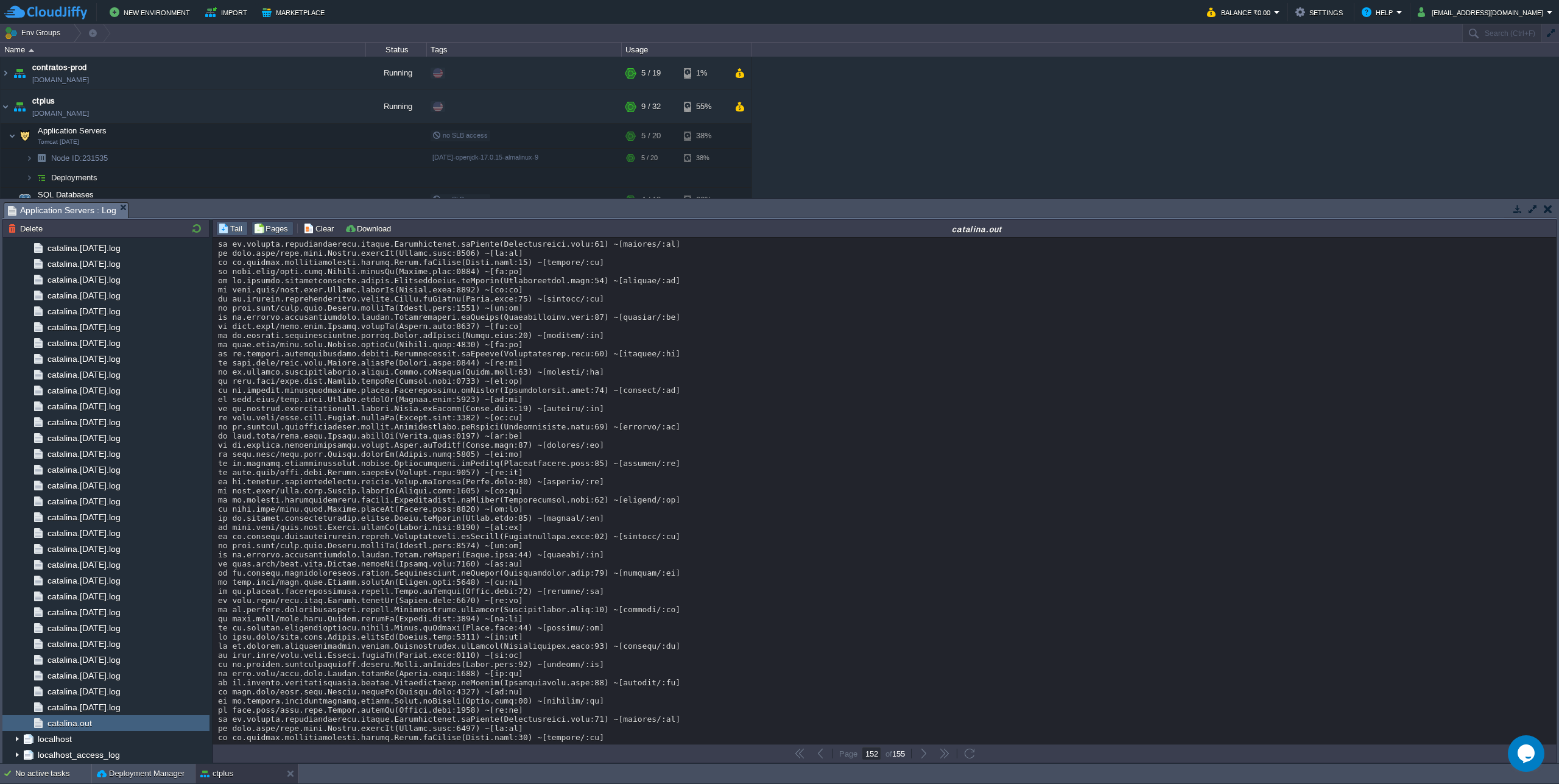
click at [223, 229] on button "Tail" at bounding box center [232, 228] width 28 height 11
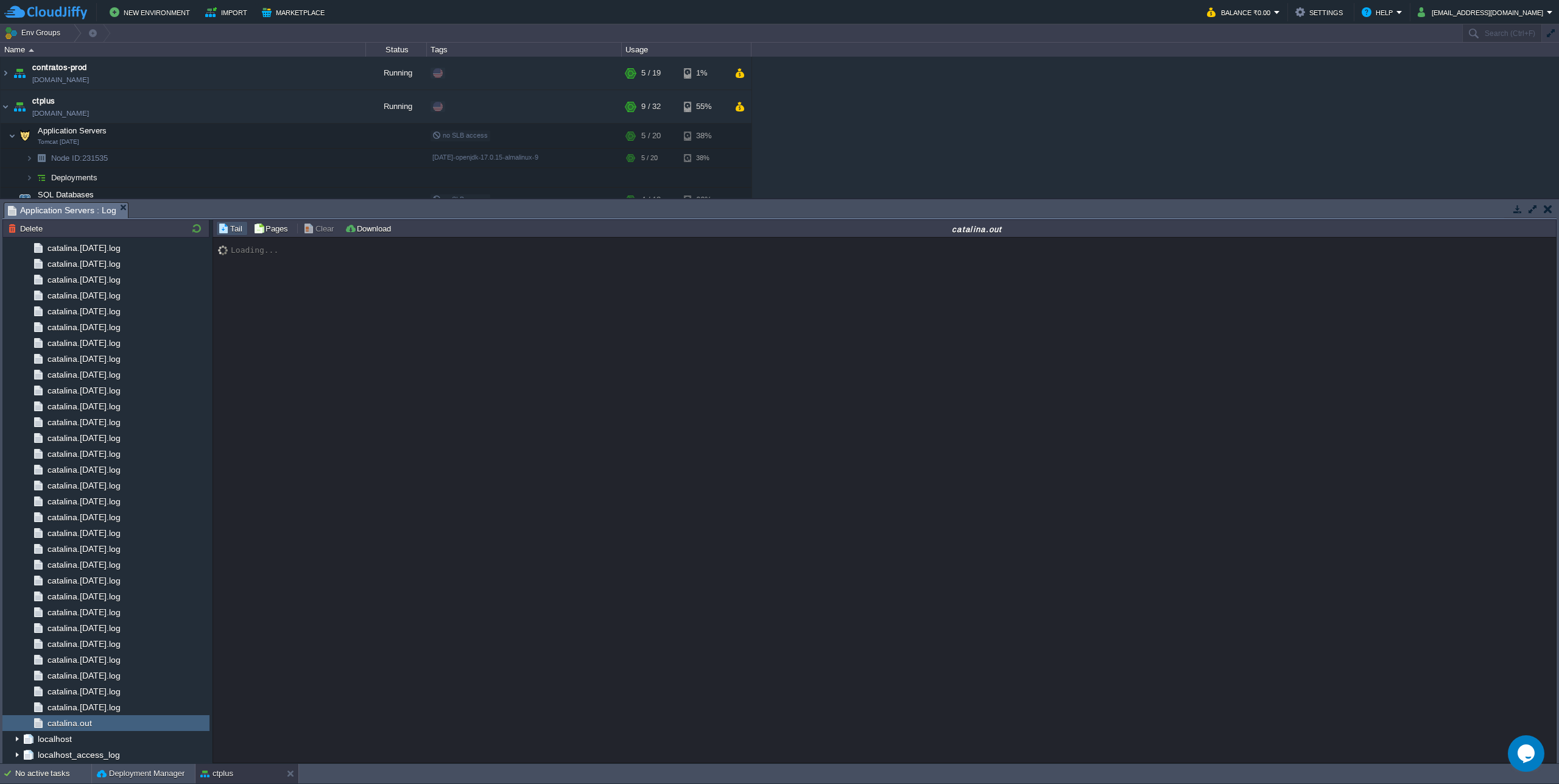
scroll to position [10543, 0]
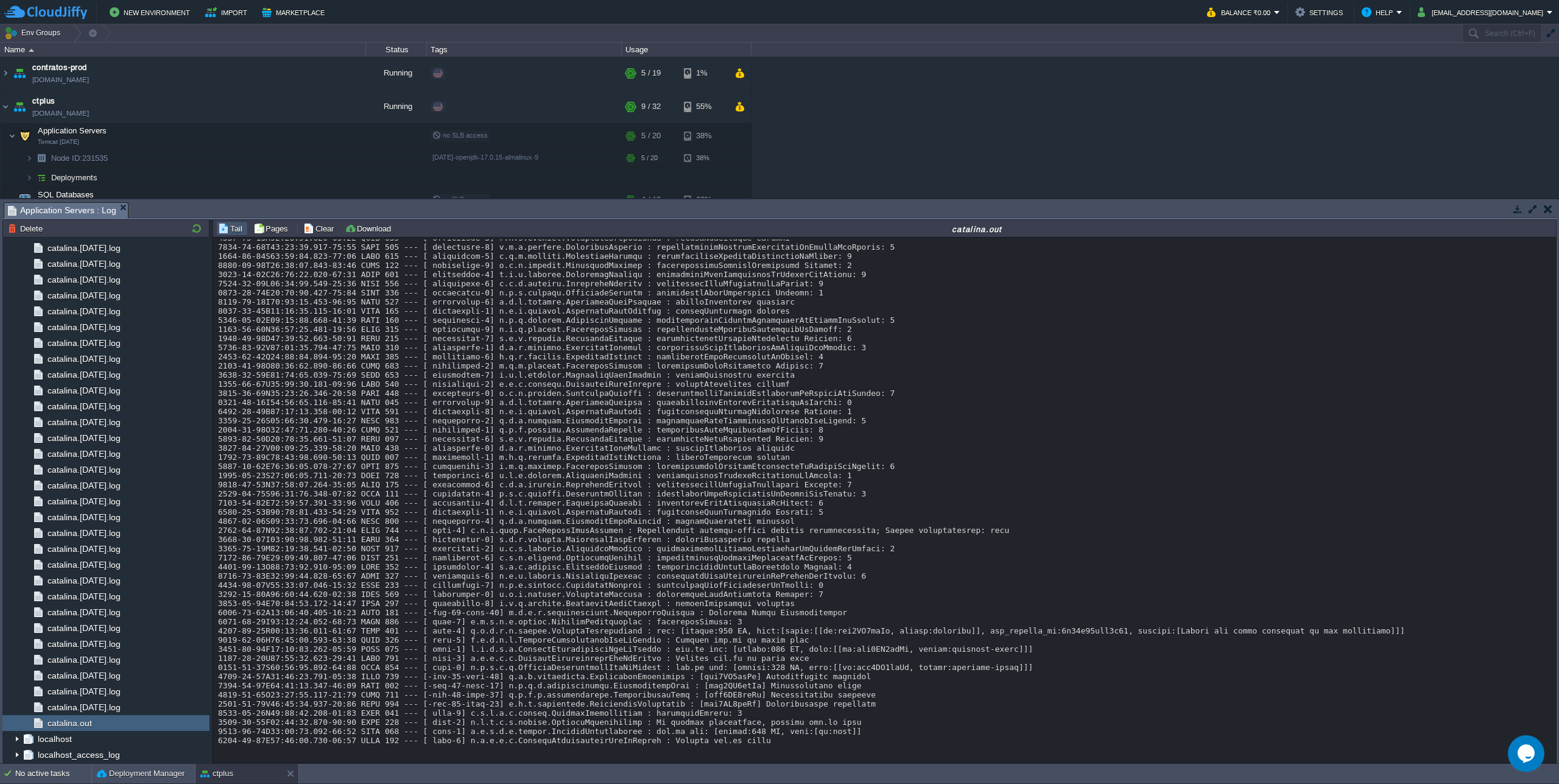
click at [253, 116] on button "button" at bounding box center [256, 117] width 11 height 11
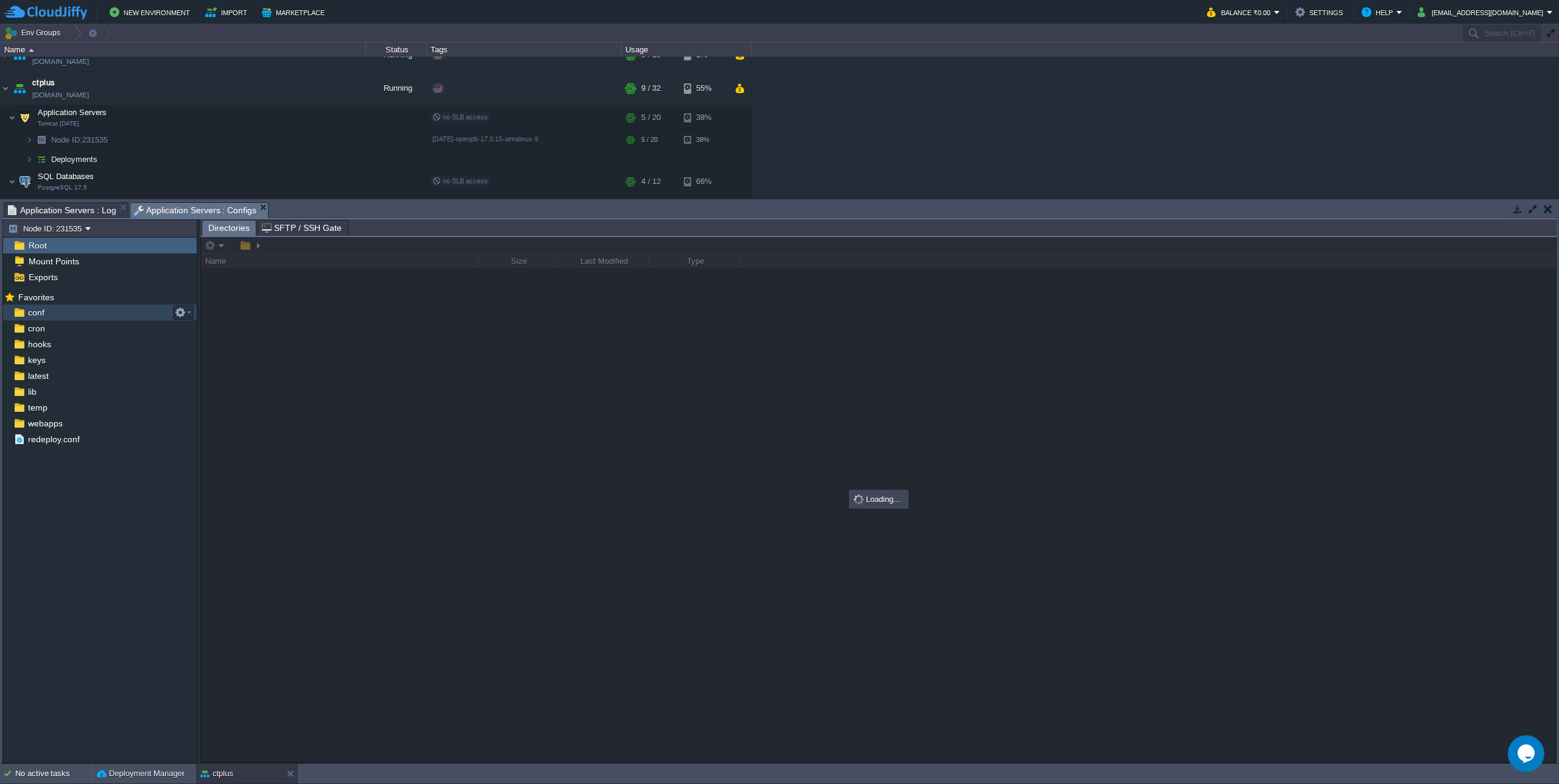
click at [73, 312] on div "conf" at bounding box center [99, 312] width 193 height 16
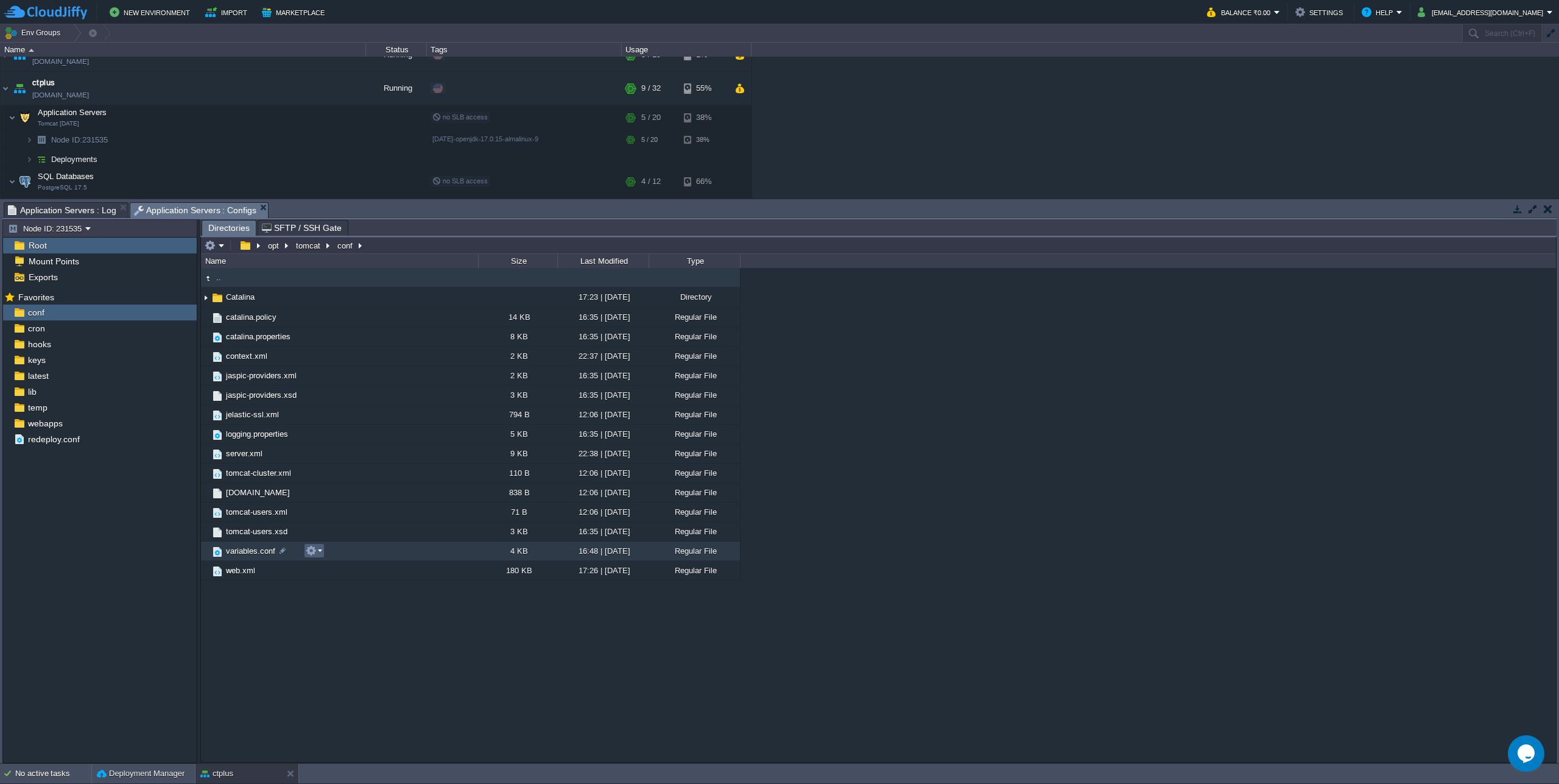
click at [320, 557] on td at bounding box center [314, 550] width 20 height 15
click at [327, 570] on span "Open" at bounding box center [332, 569] width 18 height 9
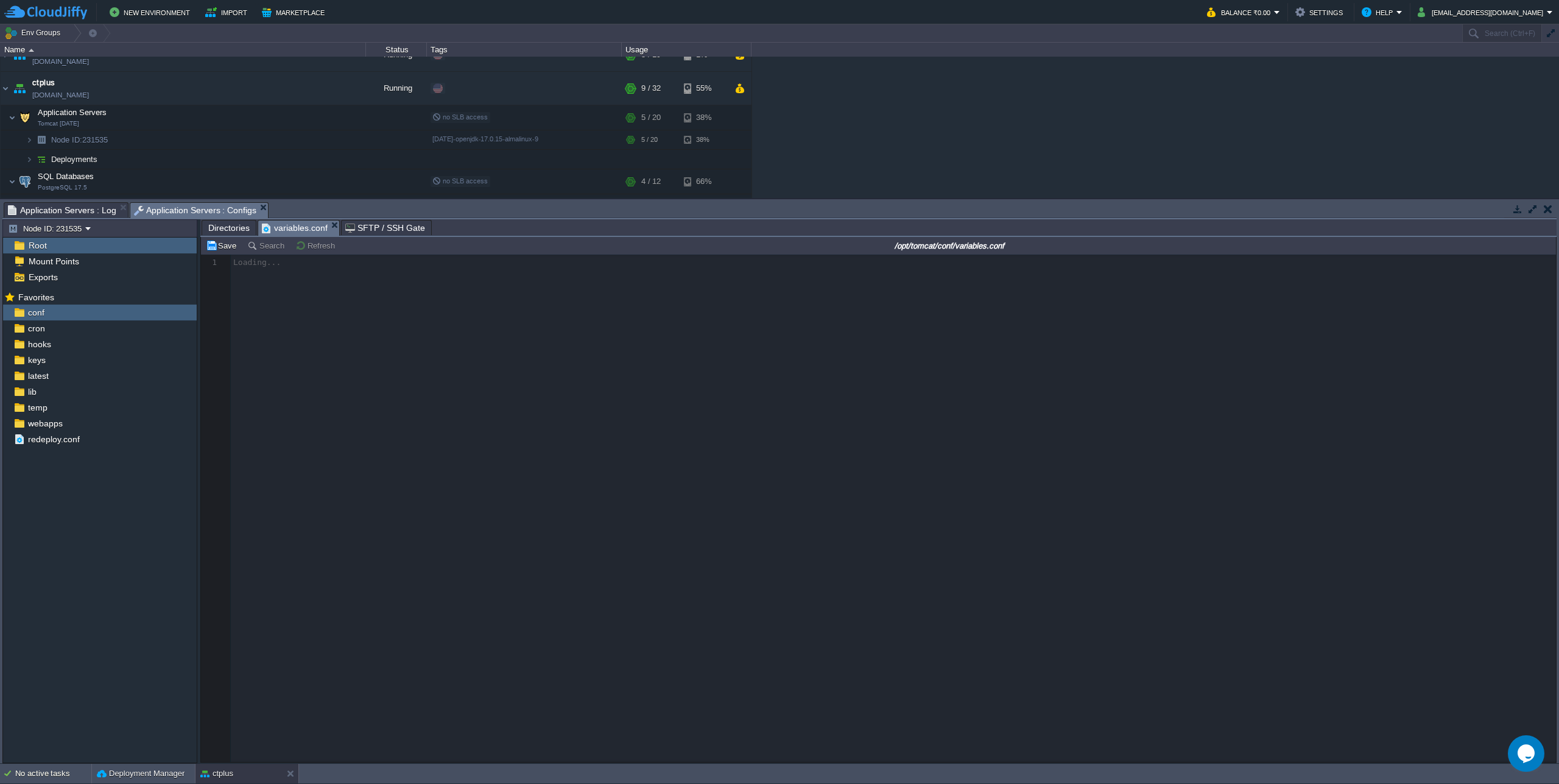
scroll to position [5, 0]
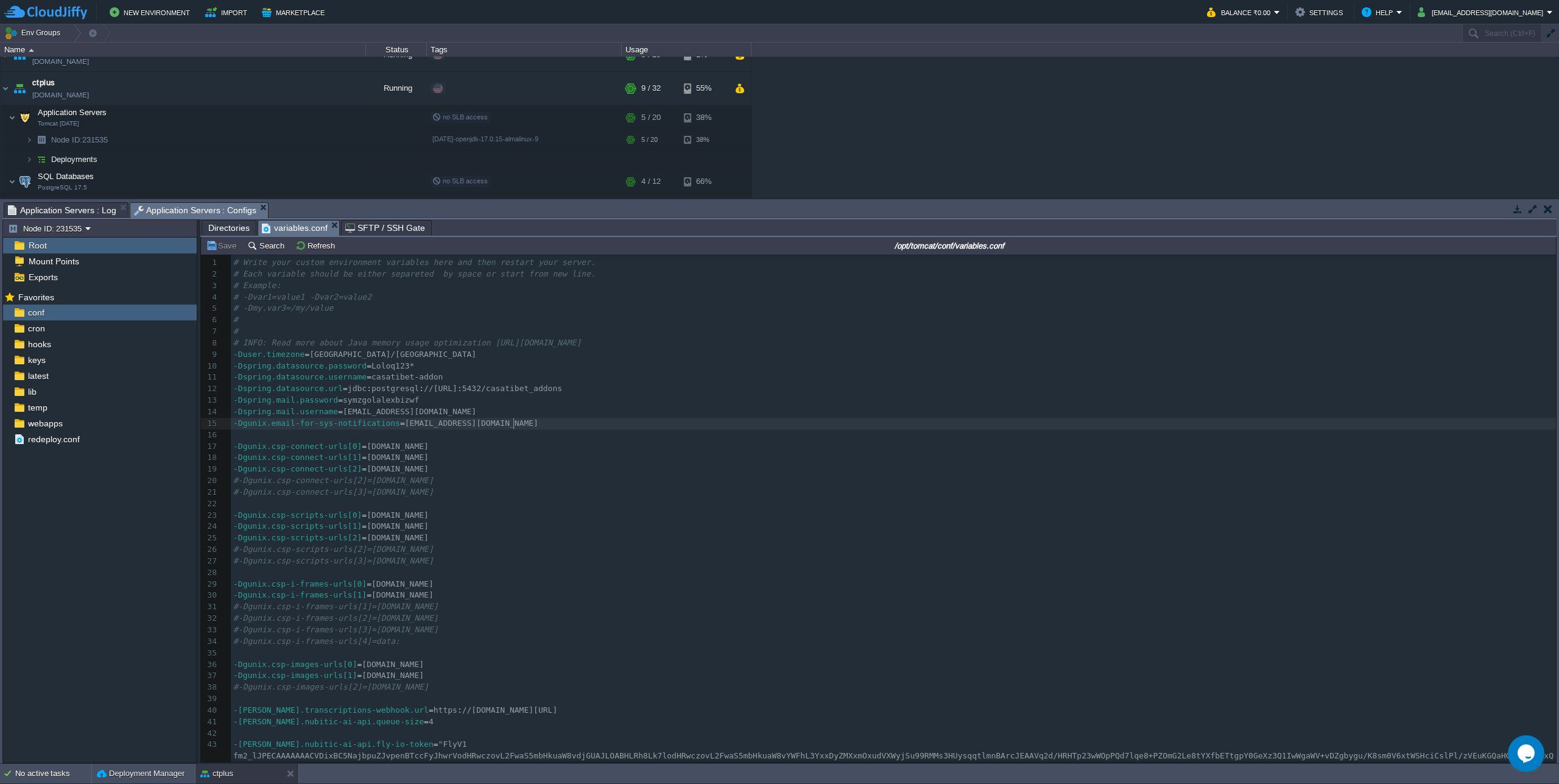
click at [761, 423] on pre "-Dgunix.email-for-sys-notifications = [EMAIL_ADDRESS][DOMAIN_NAME]" at bounding box center [893, 423] width 1325 height 12
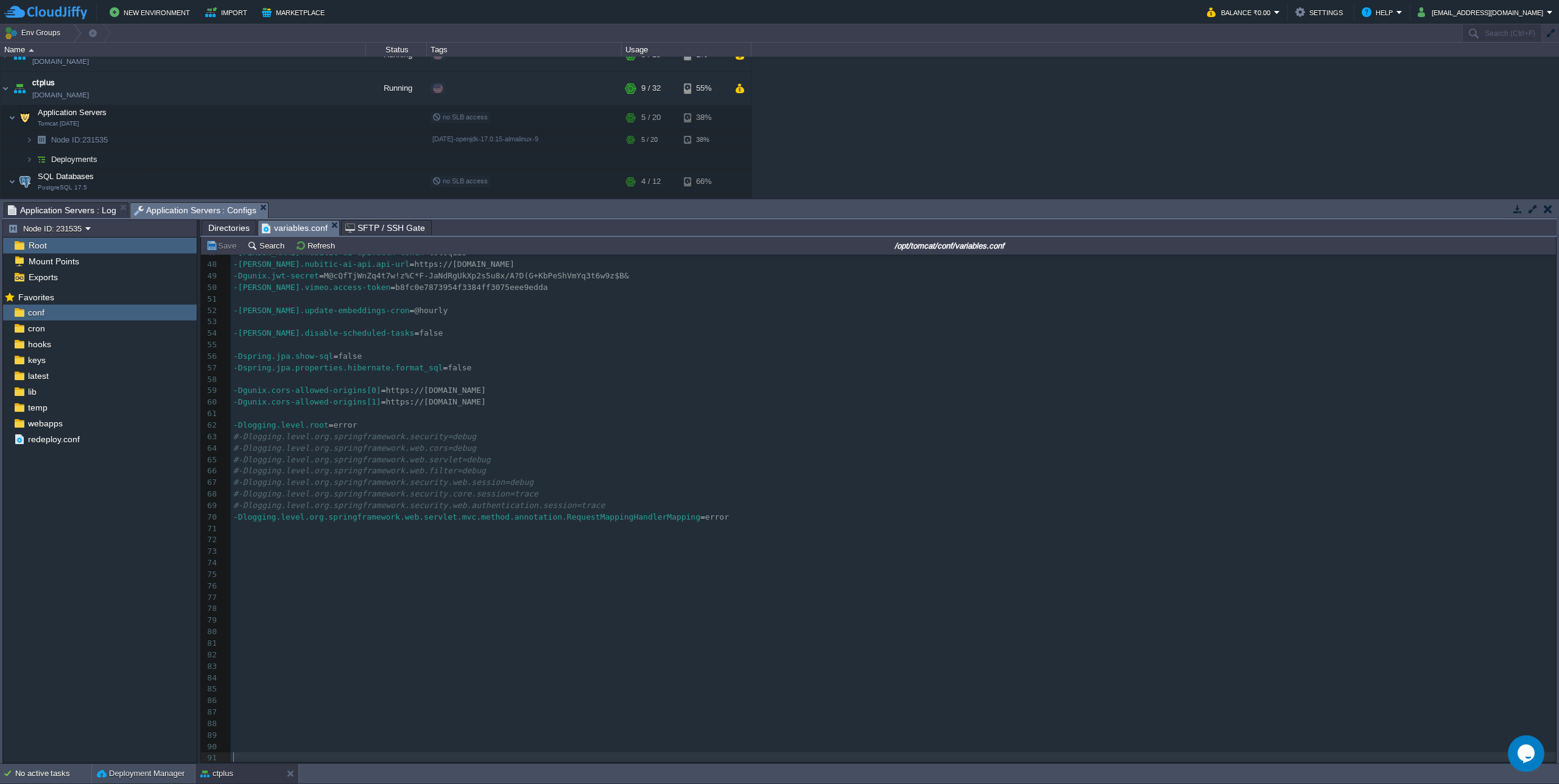
click at [965, 572] on pre "​" at bounding box center [893, 574] width 1325 height 12
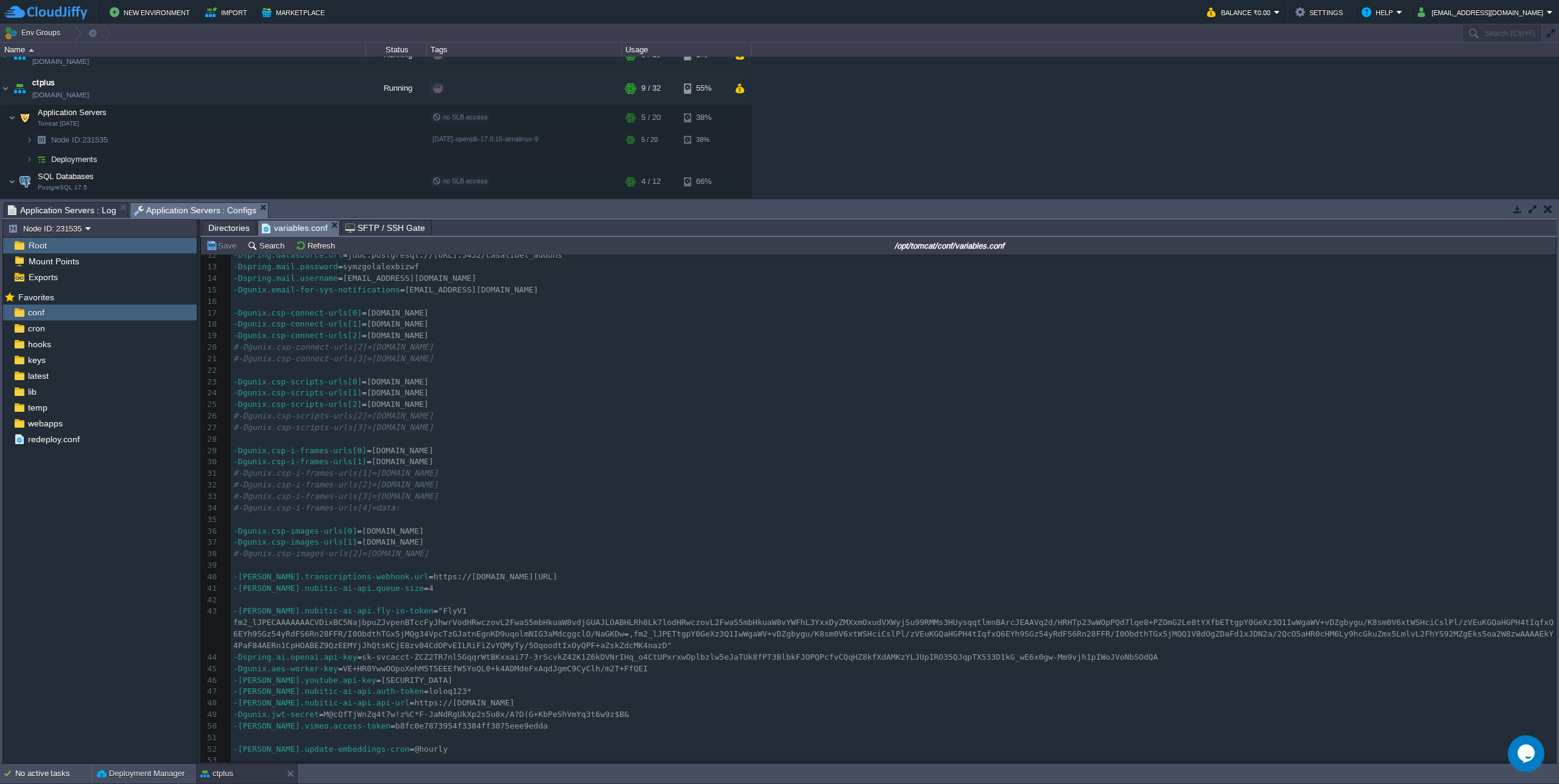
scroll to position [65, 0]
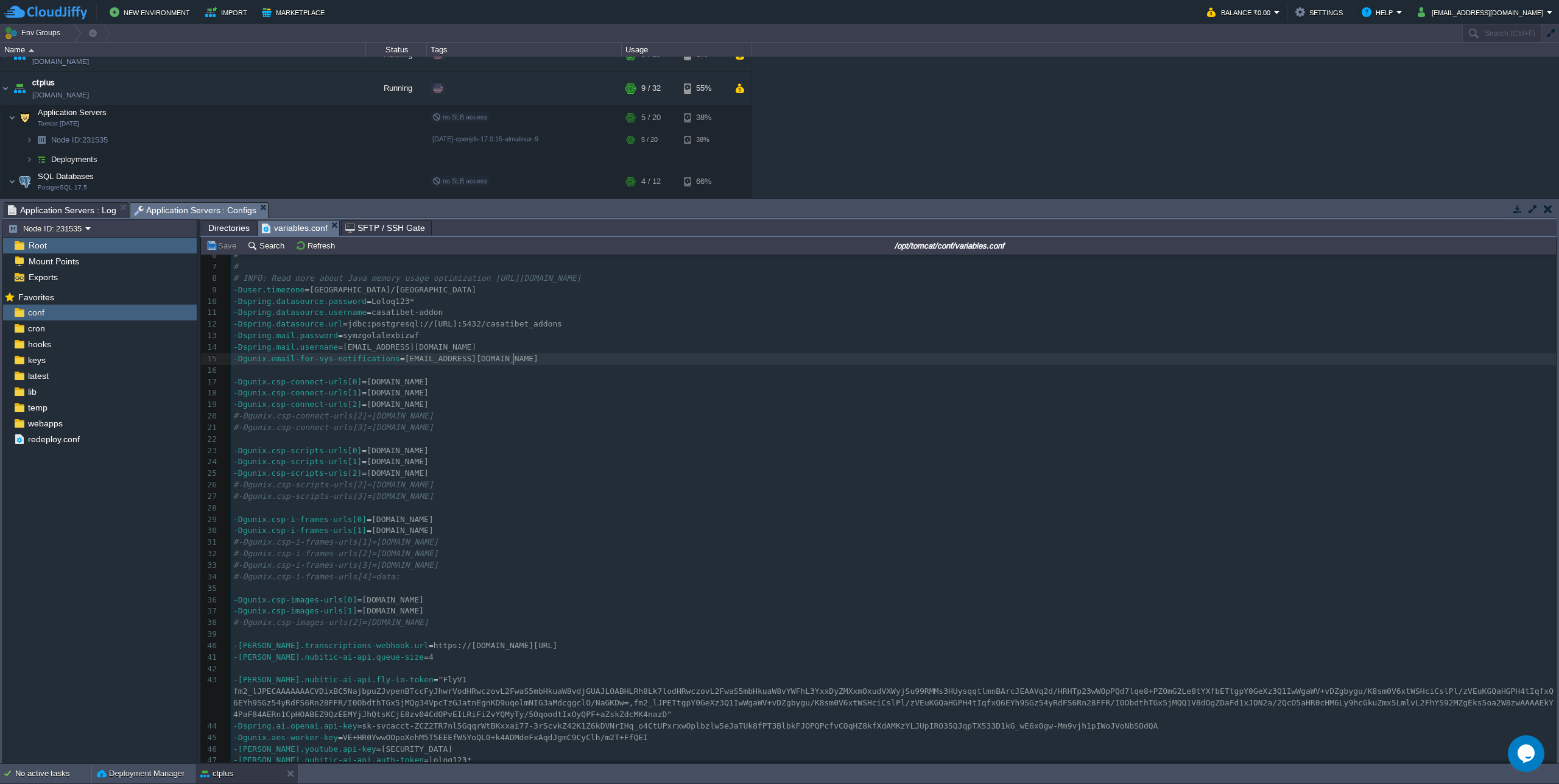
click at [659, 356] on pre "-Dgunix.email-for-sys-notifications = [EMAIL_ADDRESS][DOMAIN_NAME]" at bounding box center [893, 359] width 1325 height 12
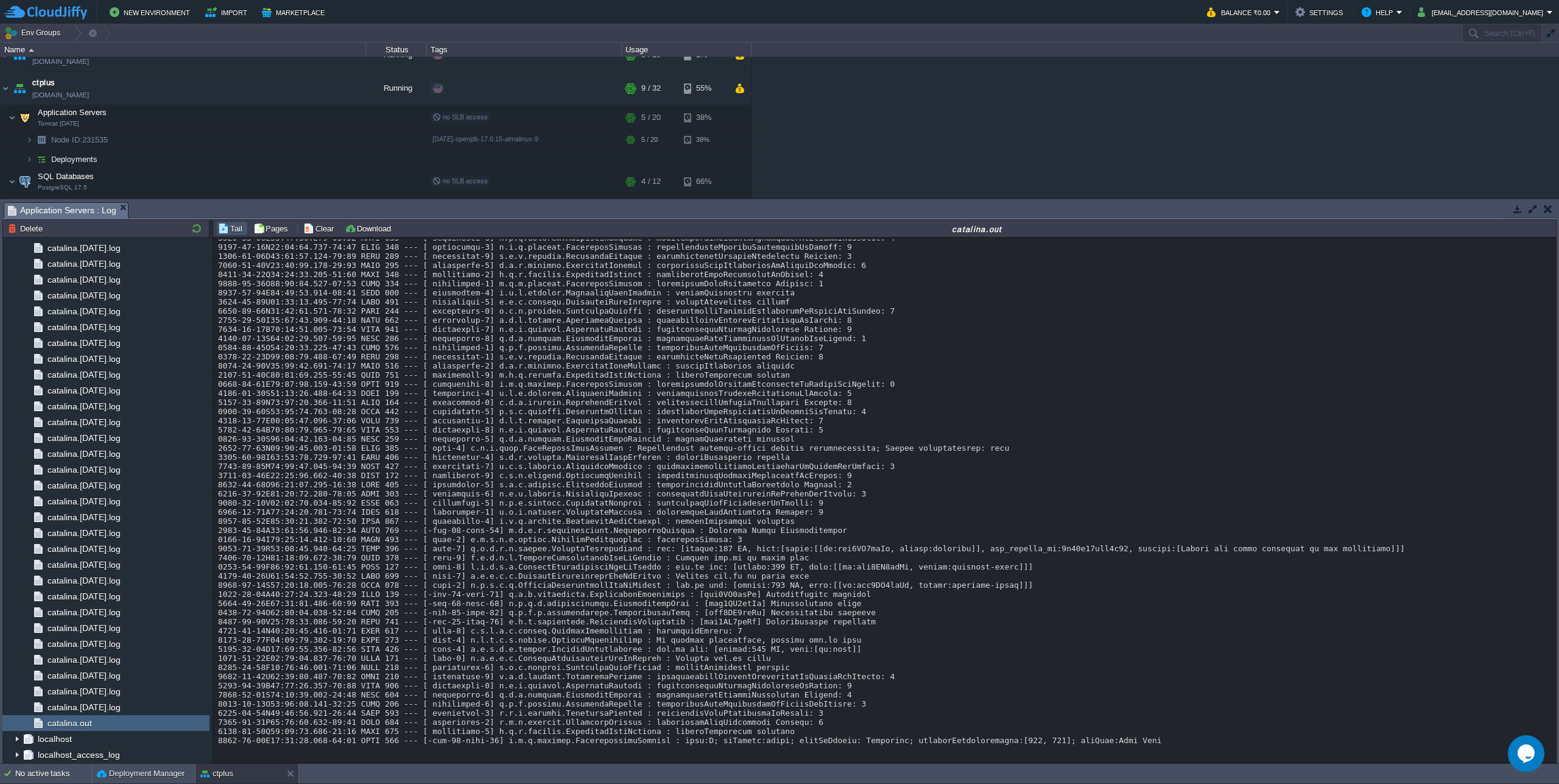
scroll to position [10642, 0]
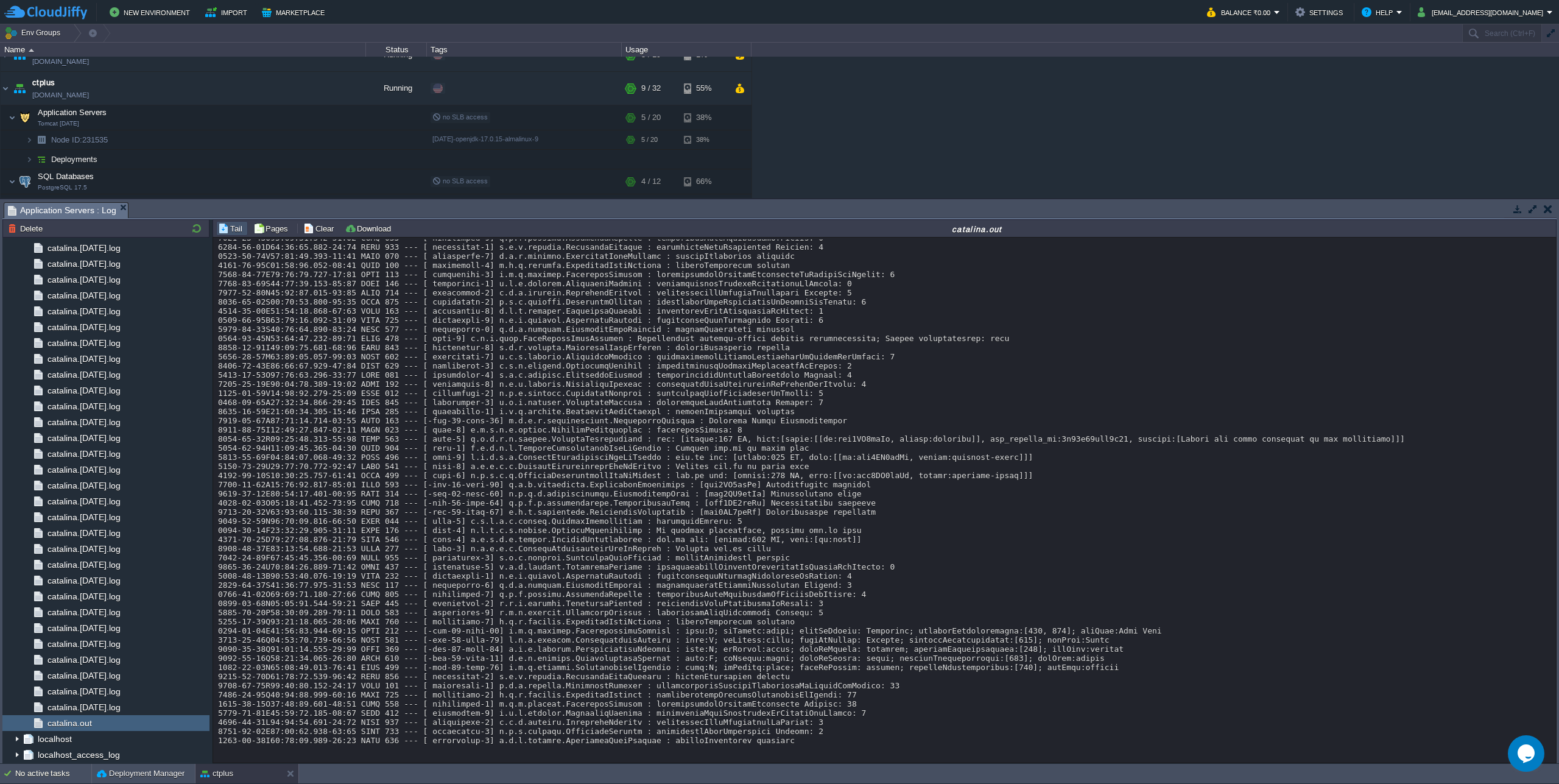
scroll to position [10774, 0]
